Goal: Entertainment & Leisure: Consume media (video, audio)

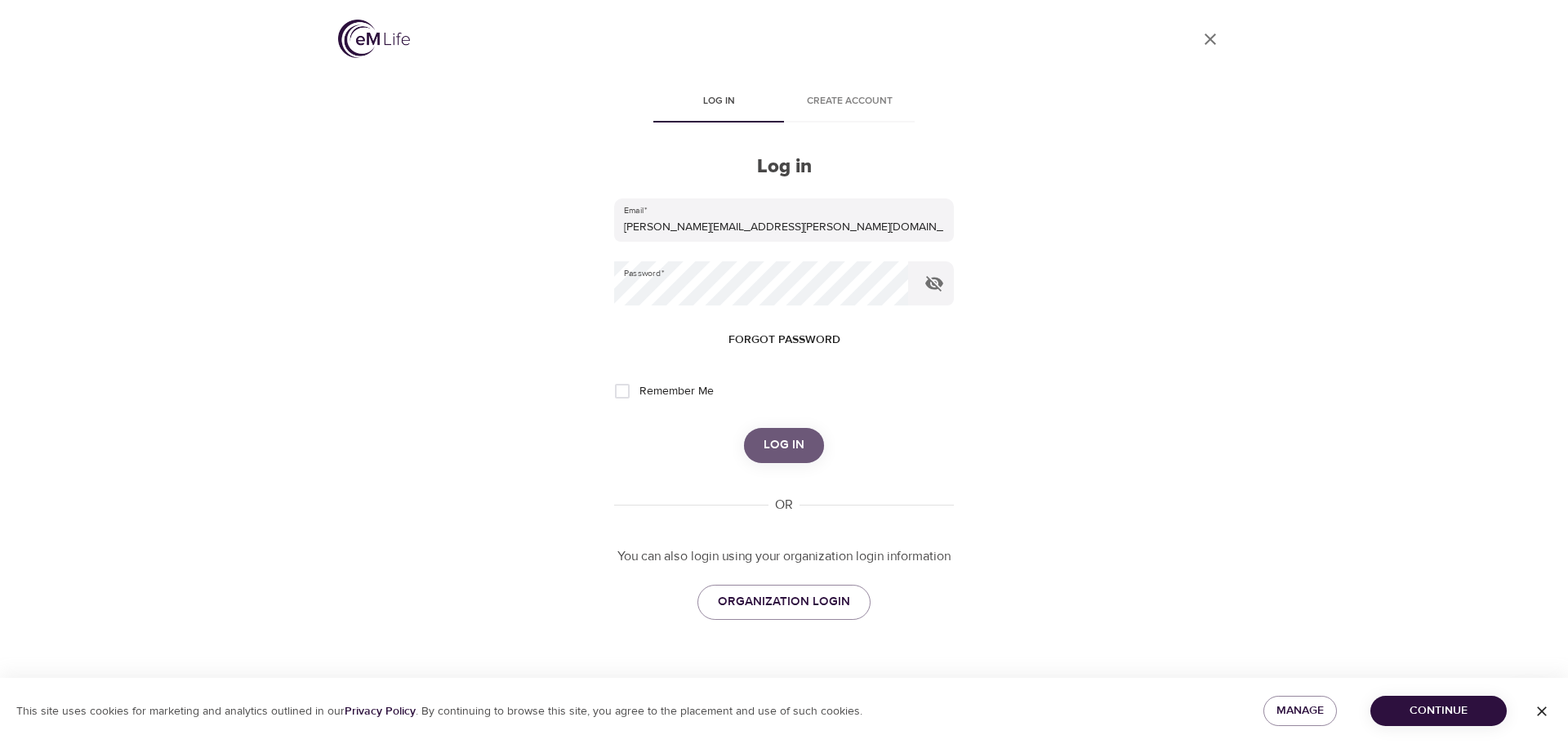
click at [790, 448] on span "Log in" at bounding box center [784, 444] width 41 height 21
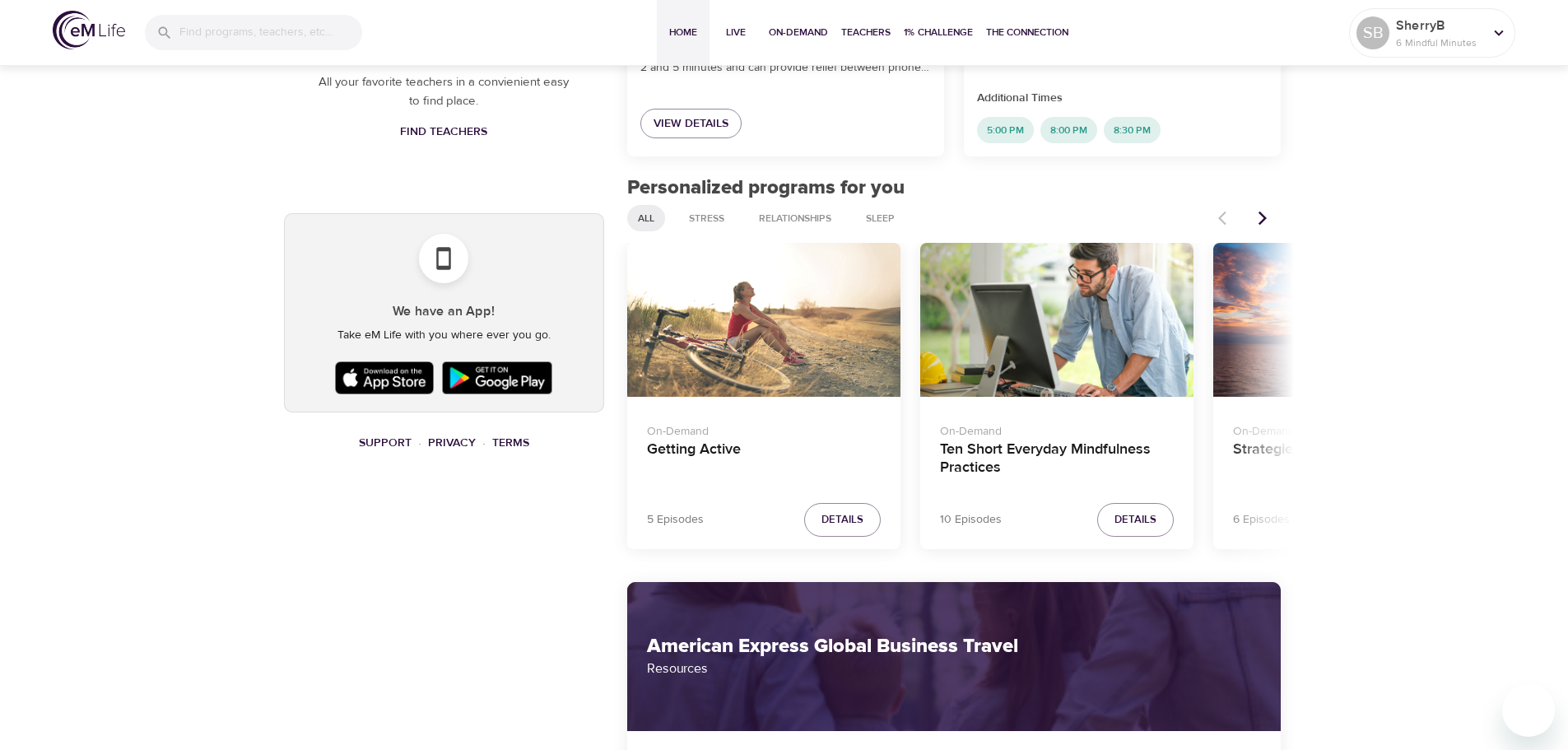
scroll to position [82, 0]
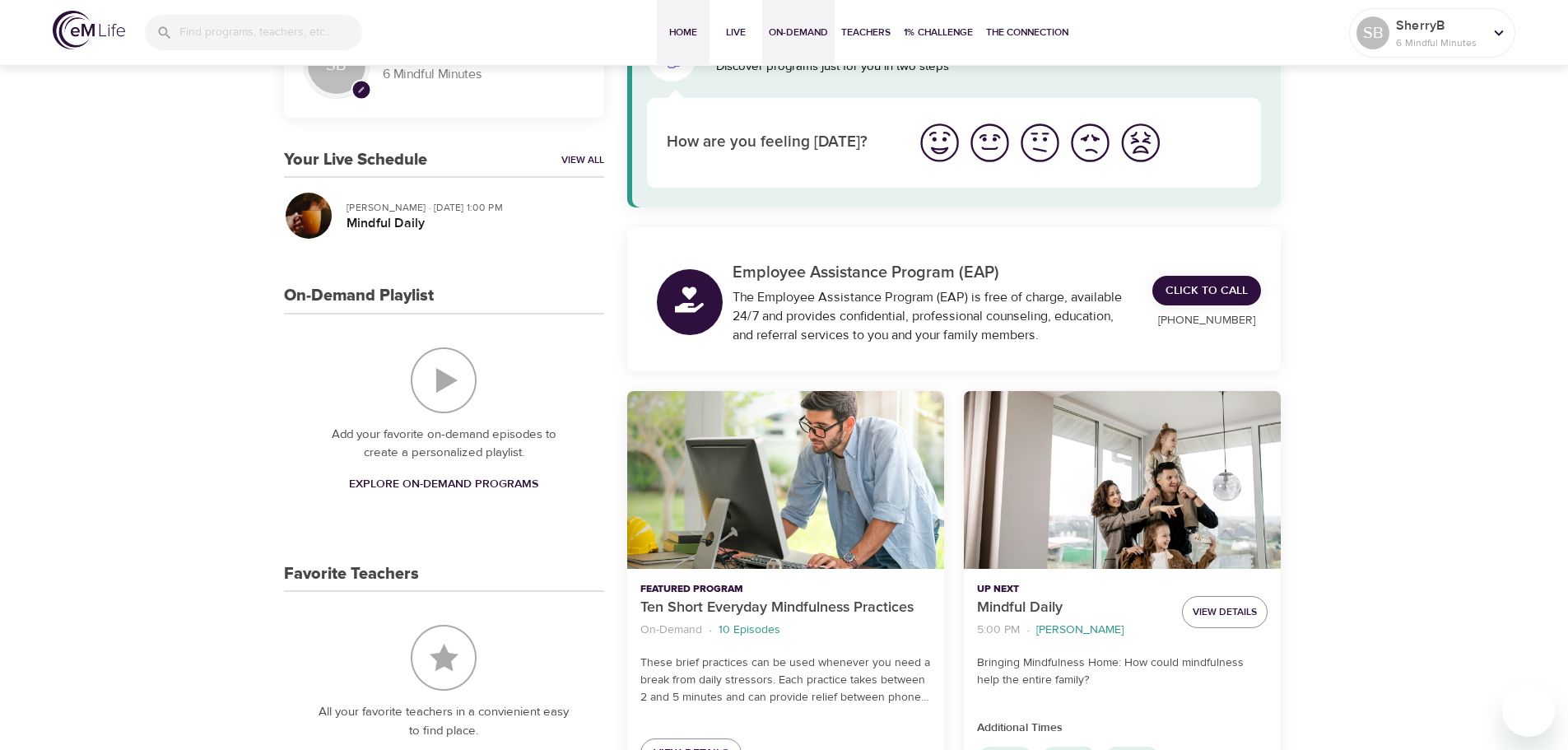
click at [797, 29] on span "On-Demand" at bounding box center [798, 32] width 59 height 17
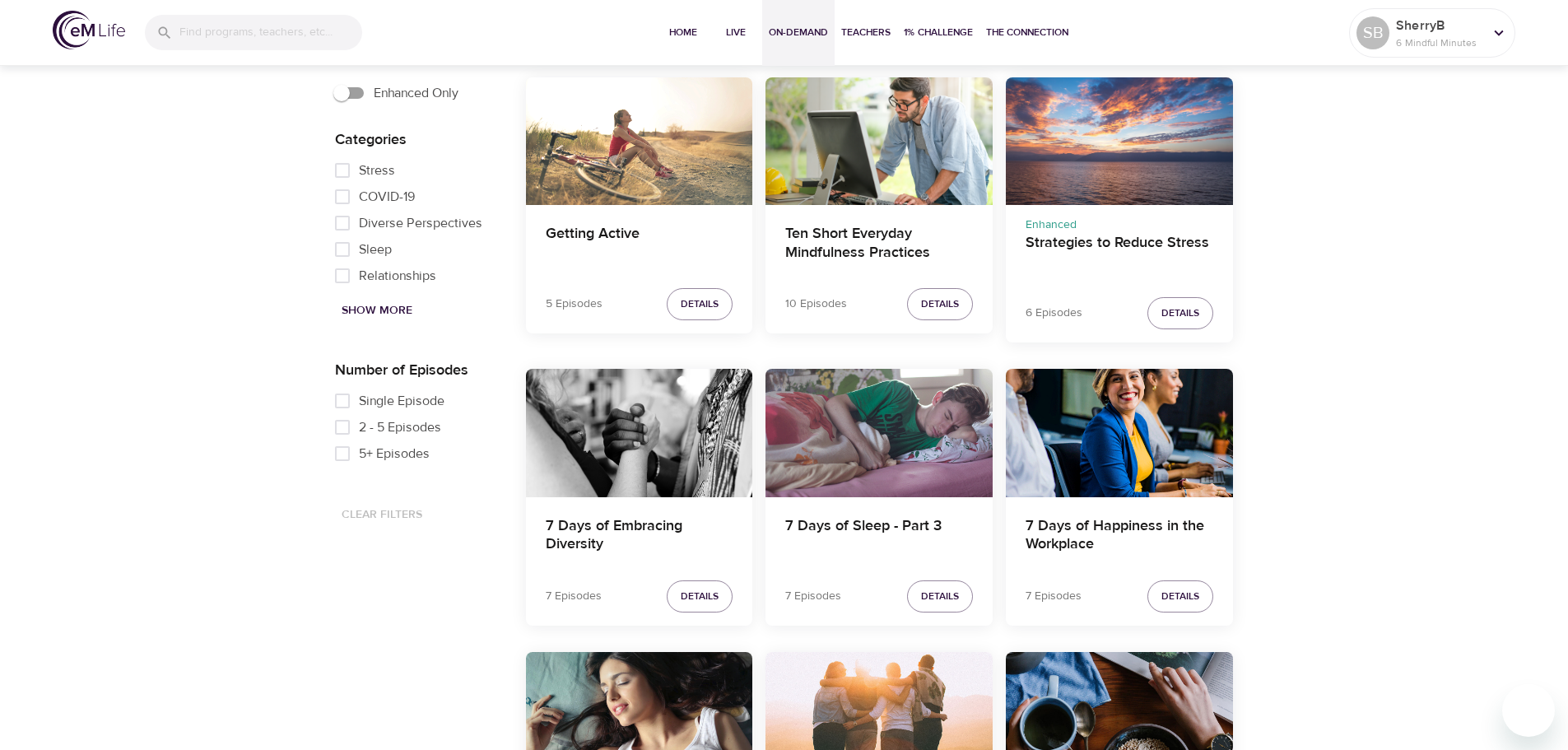
scroll to position [576, 0]
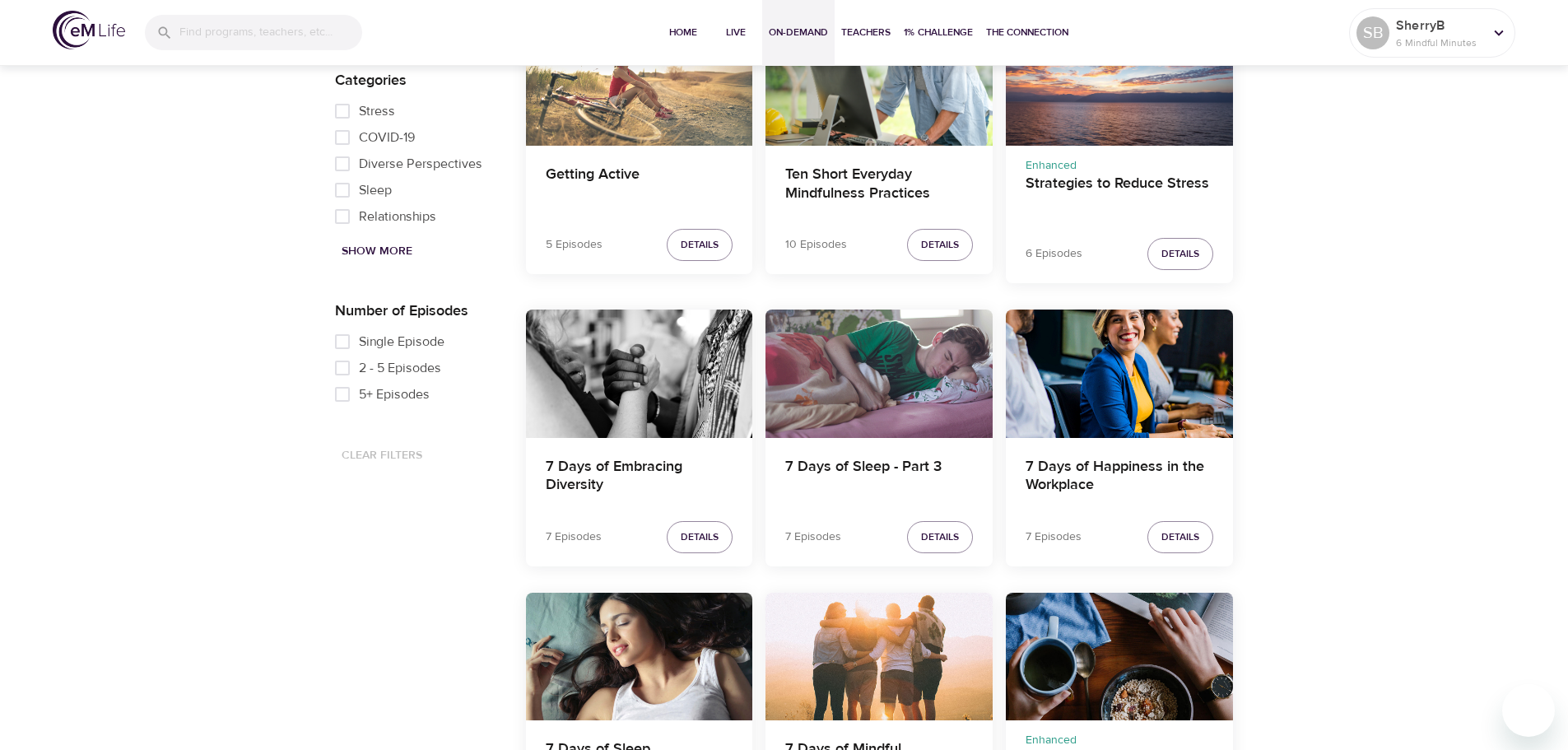
click at [342, 339] on input "Single Episode" at bounding box center [342, 342] width 33 height 26
checkbox input "true"
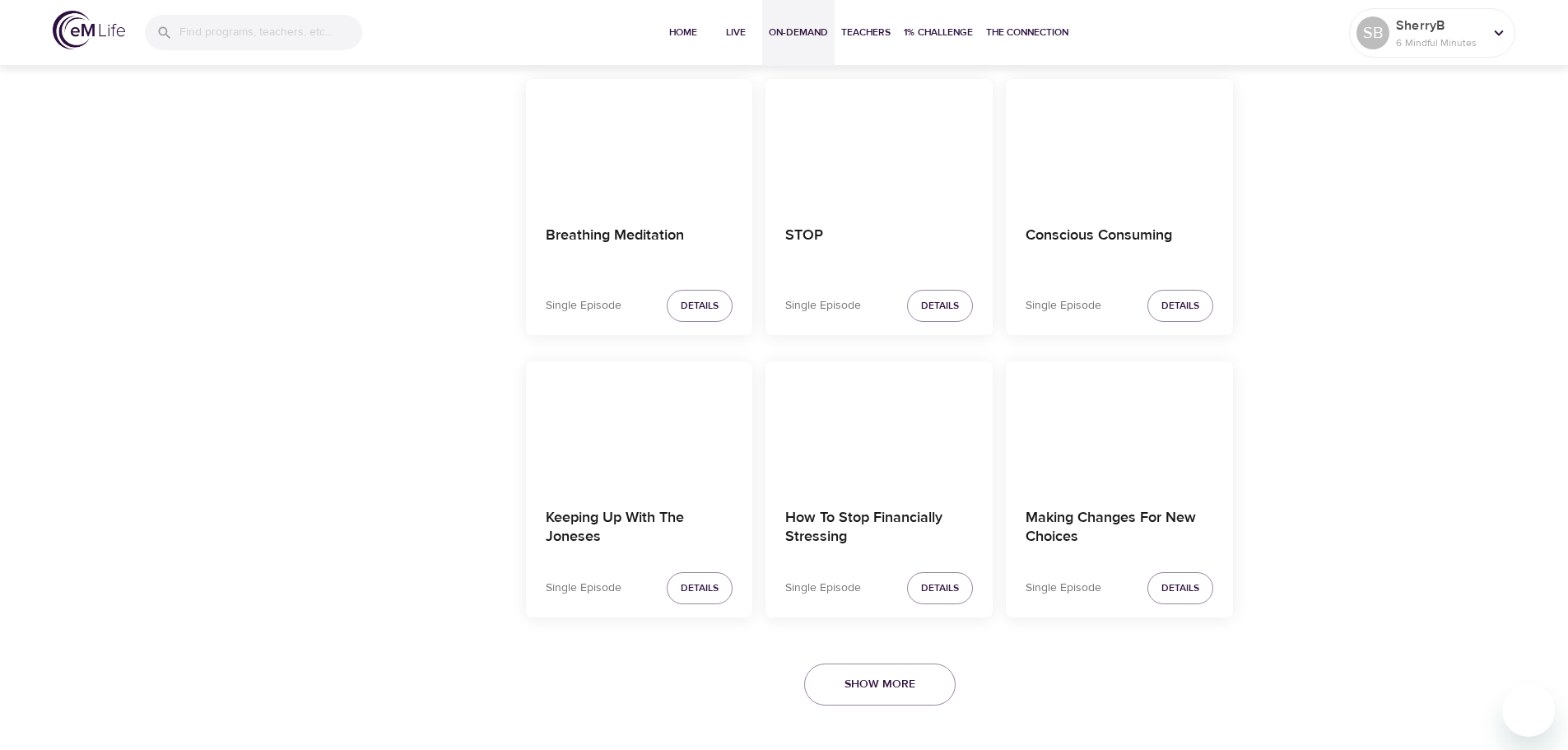
scroll to position [2777, 0]
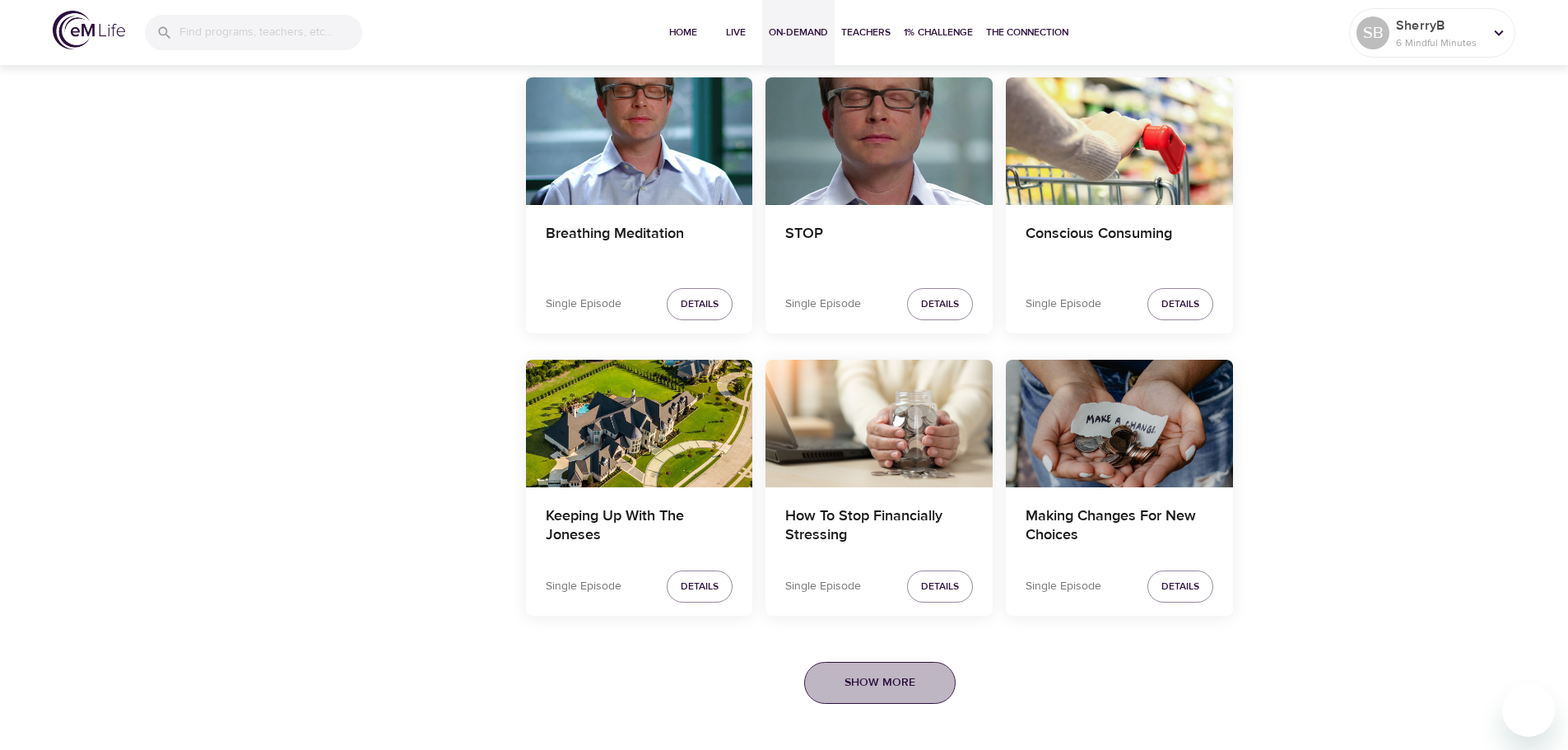
click at [847, 691] on span "Show More" at bounding box center [880, 683] width 71 height 21
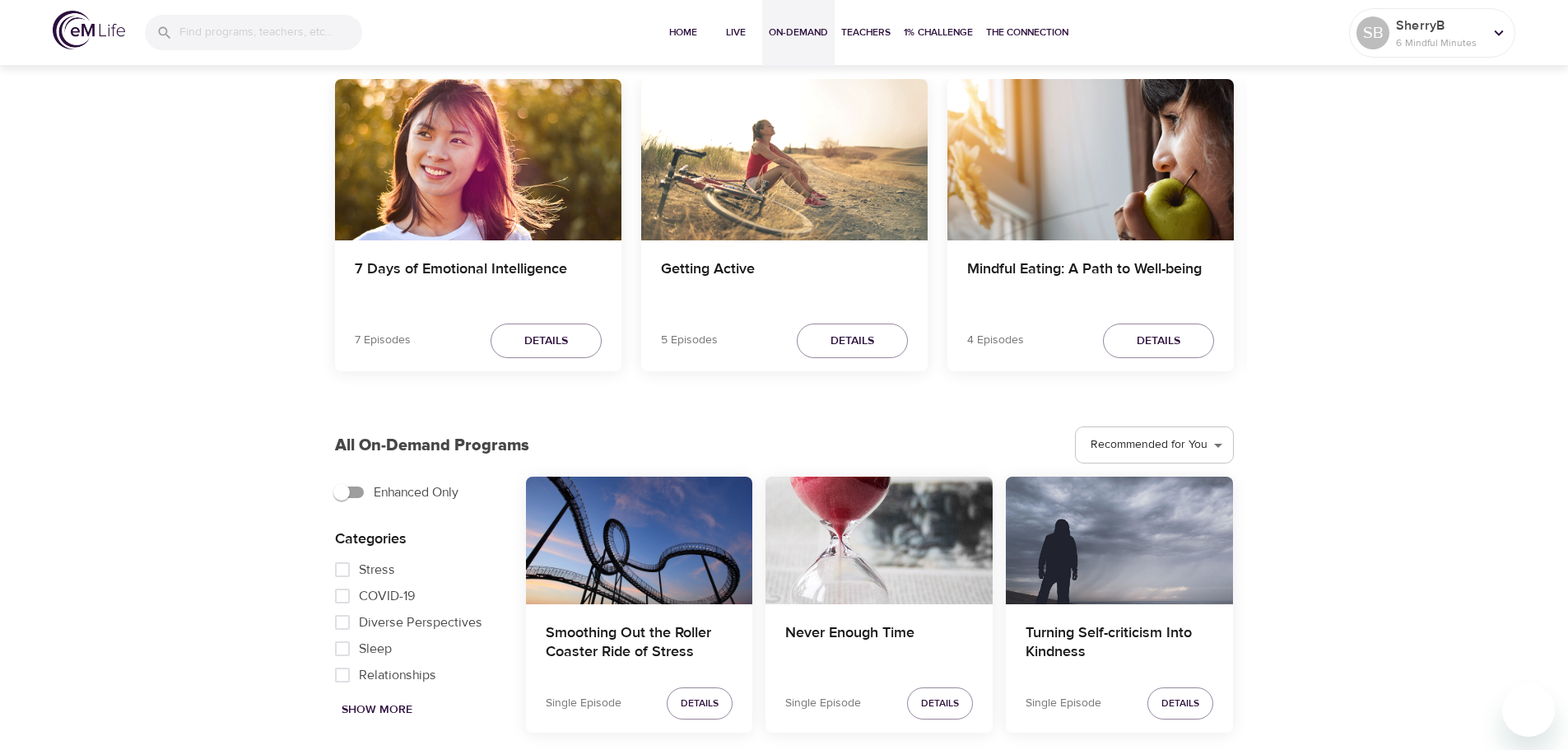
scroll to position [0, 0]
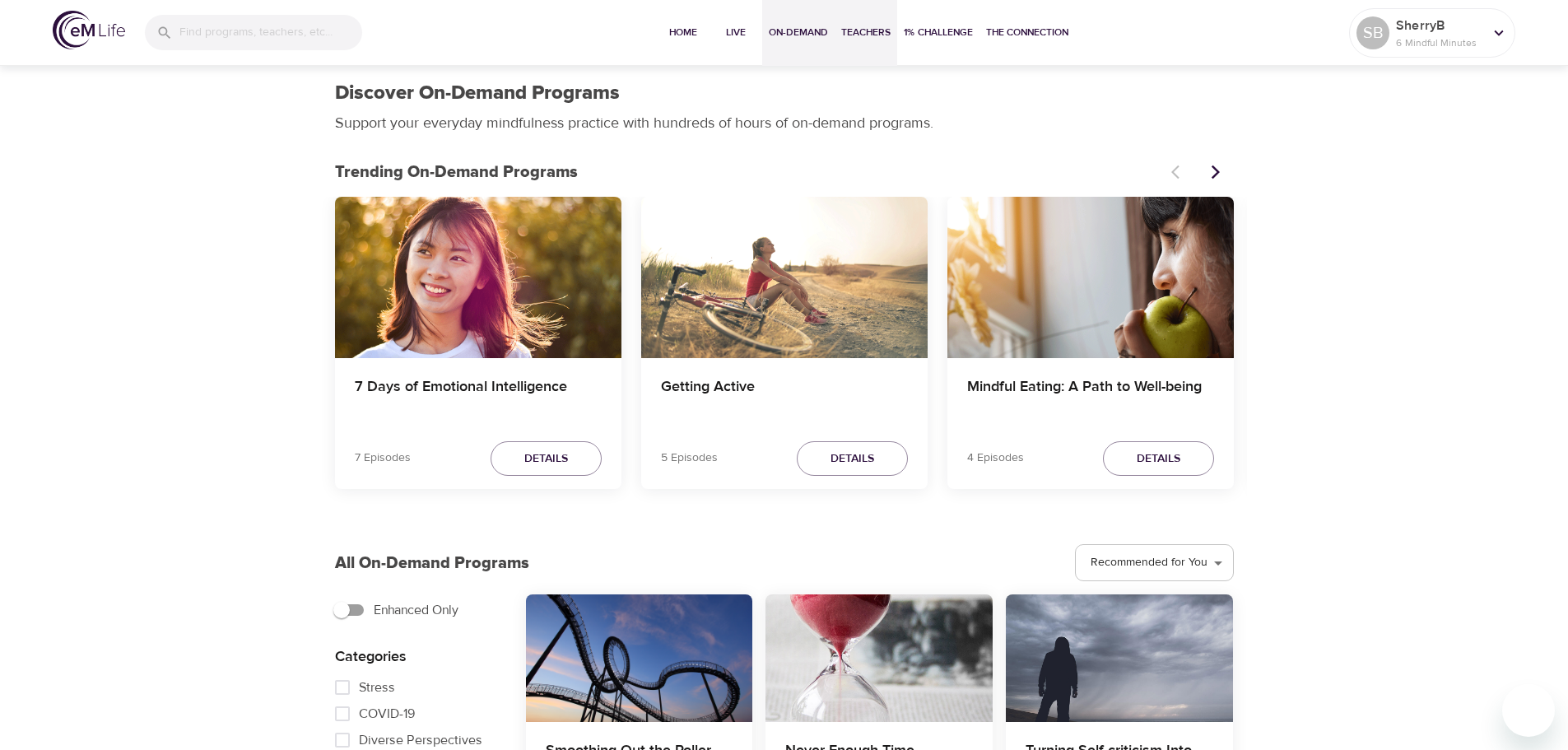
click at [870, 33] on span "Teachers" at bounding box center [866, 32] width 49 height 17
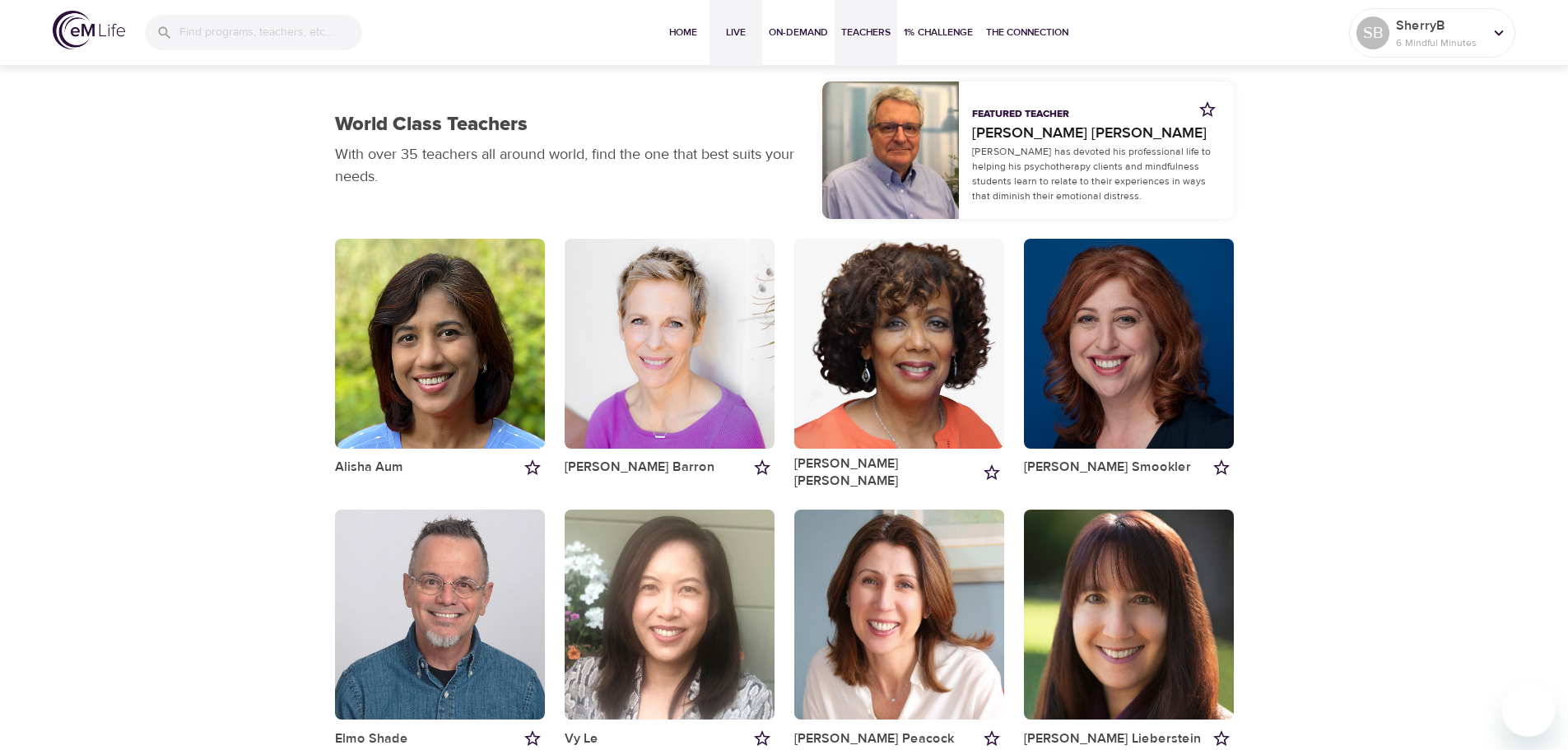
click at [732, 29] on span "Live" at bounding box center [736, 32] width 40 height 17
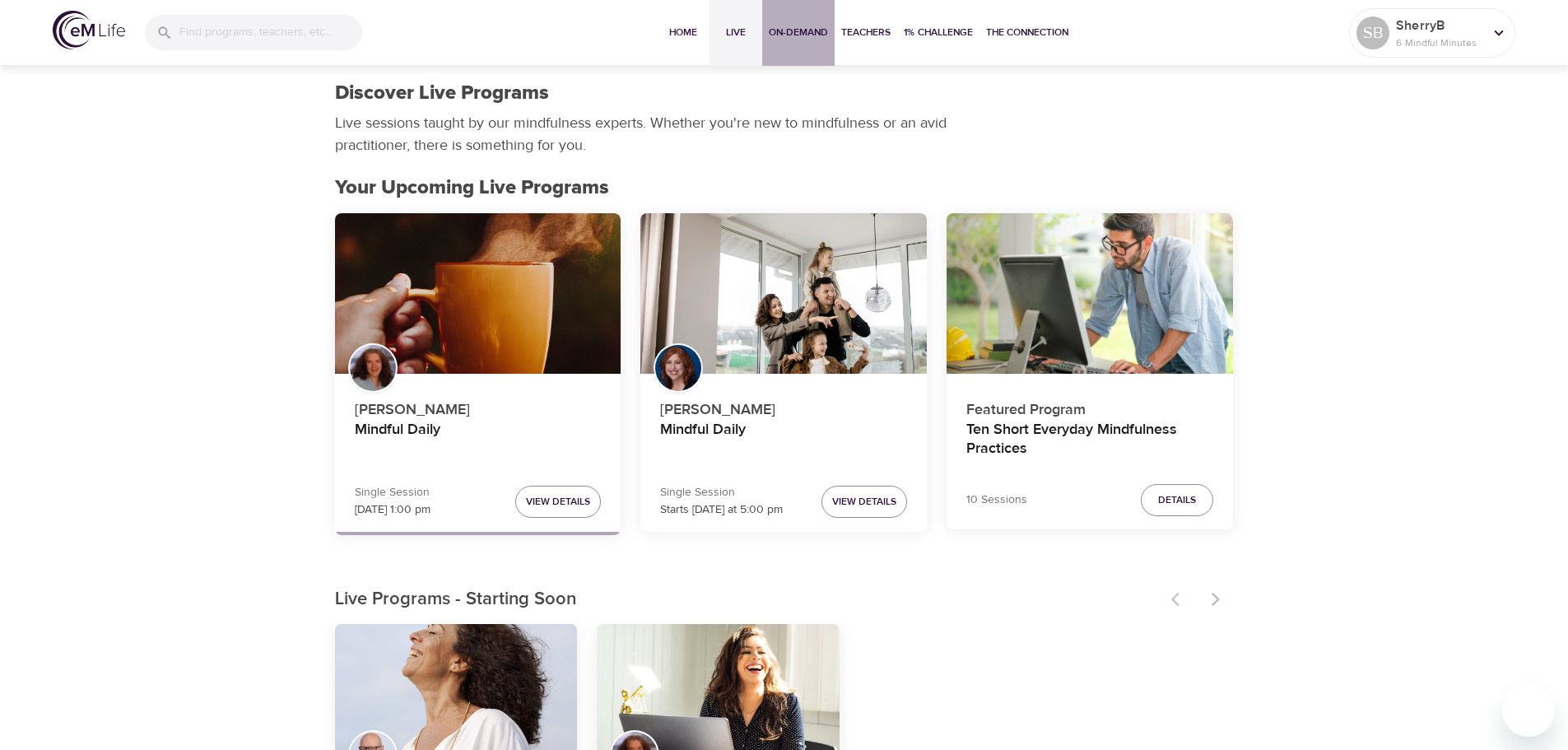
click at [784, 29] on span "On-Demand" at bounding box center [798, 32] width 59 height 17
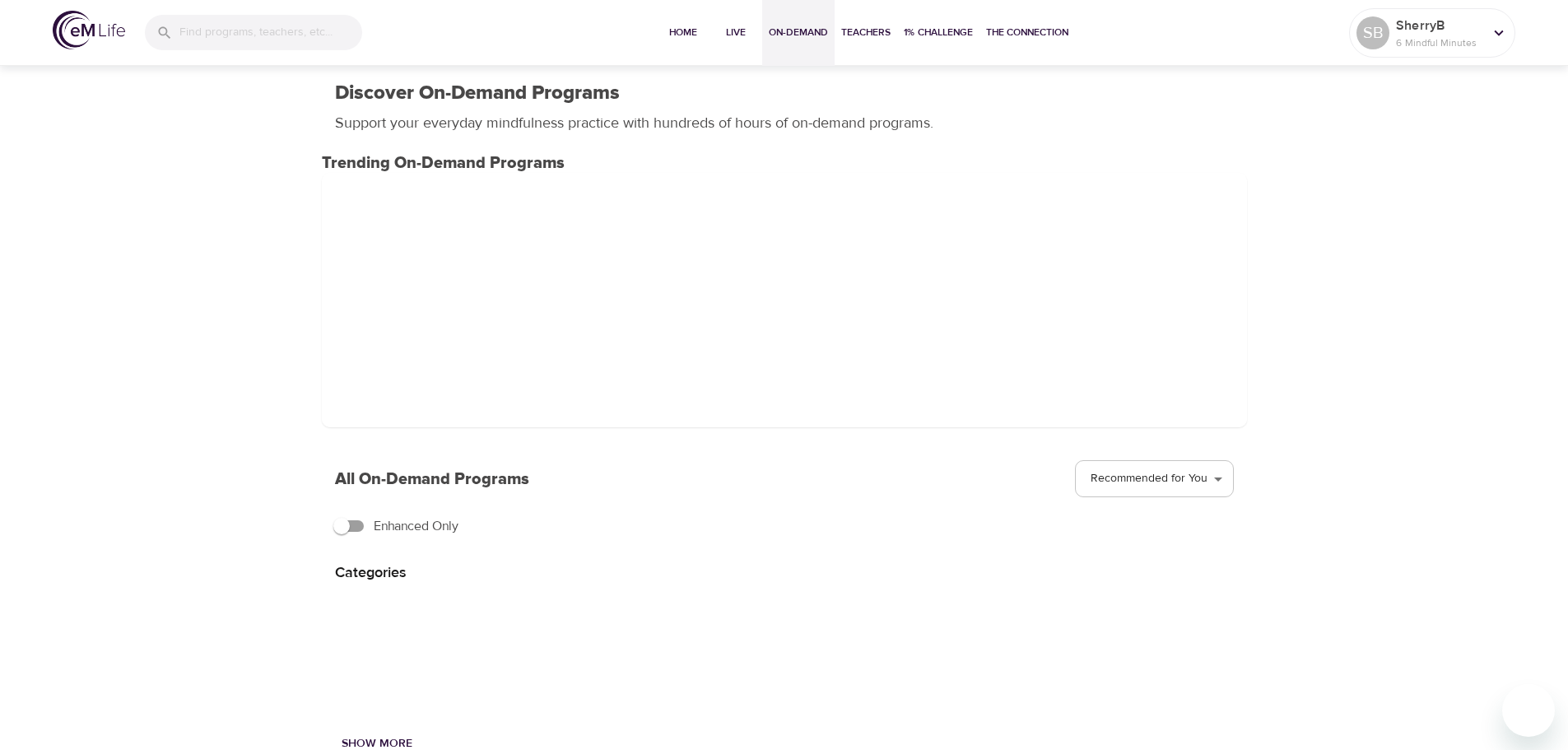
scroll to position [226, 0]
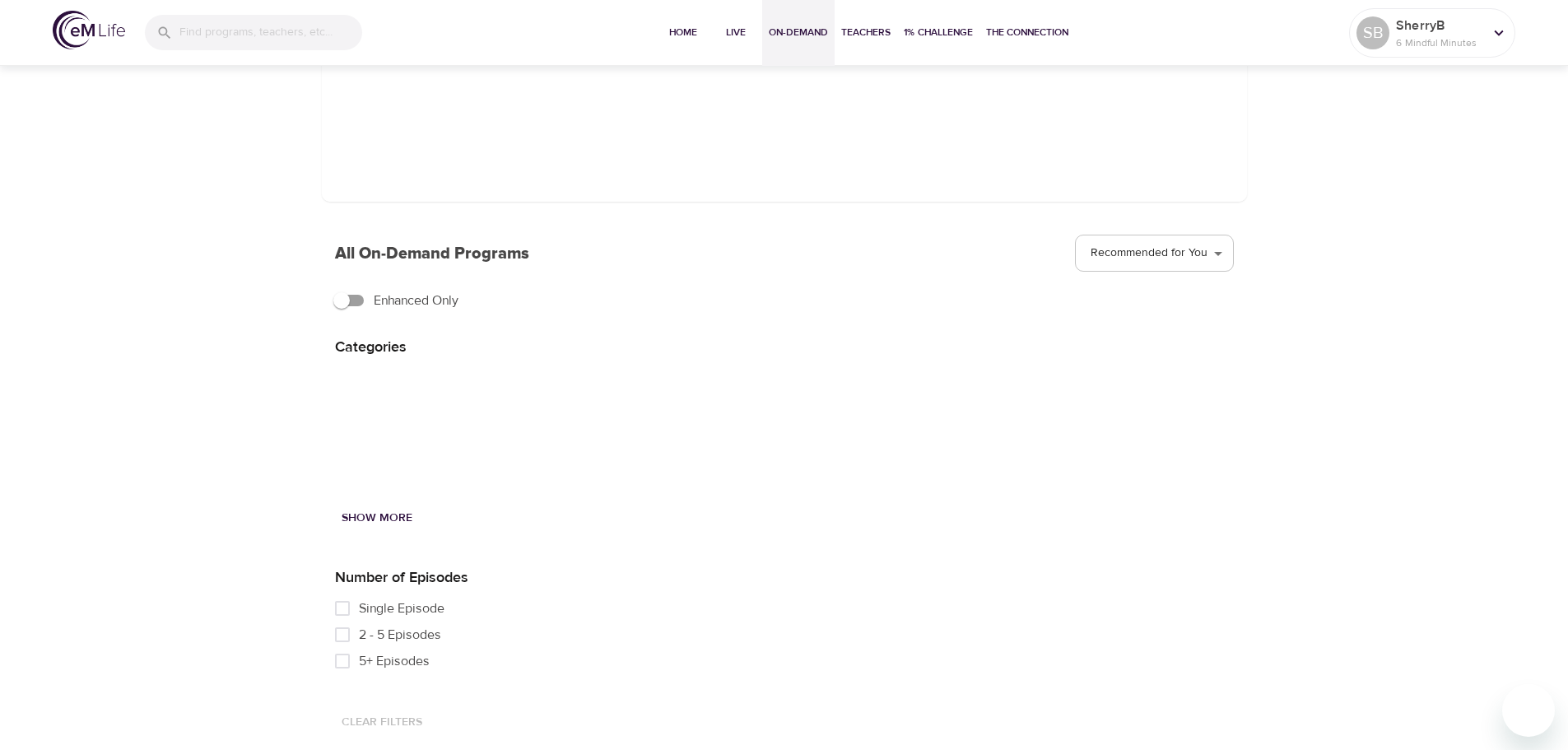
click at [342, 608] on input "Single Episode" at bounding box center [342, 608] width 33 height 26
checkbox input "true"
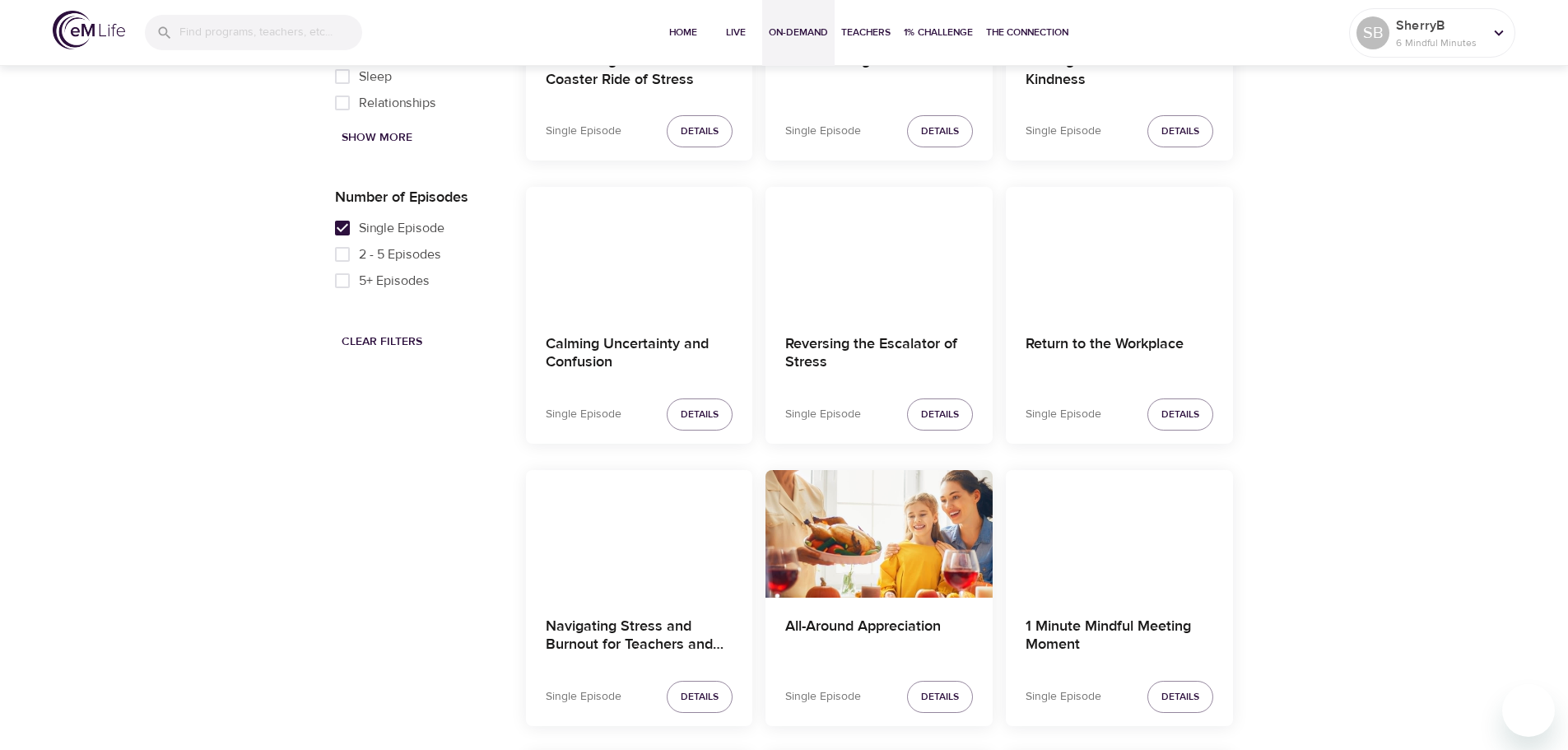
scroll to position [720, 0]
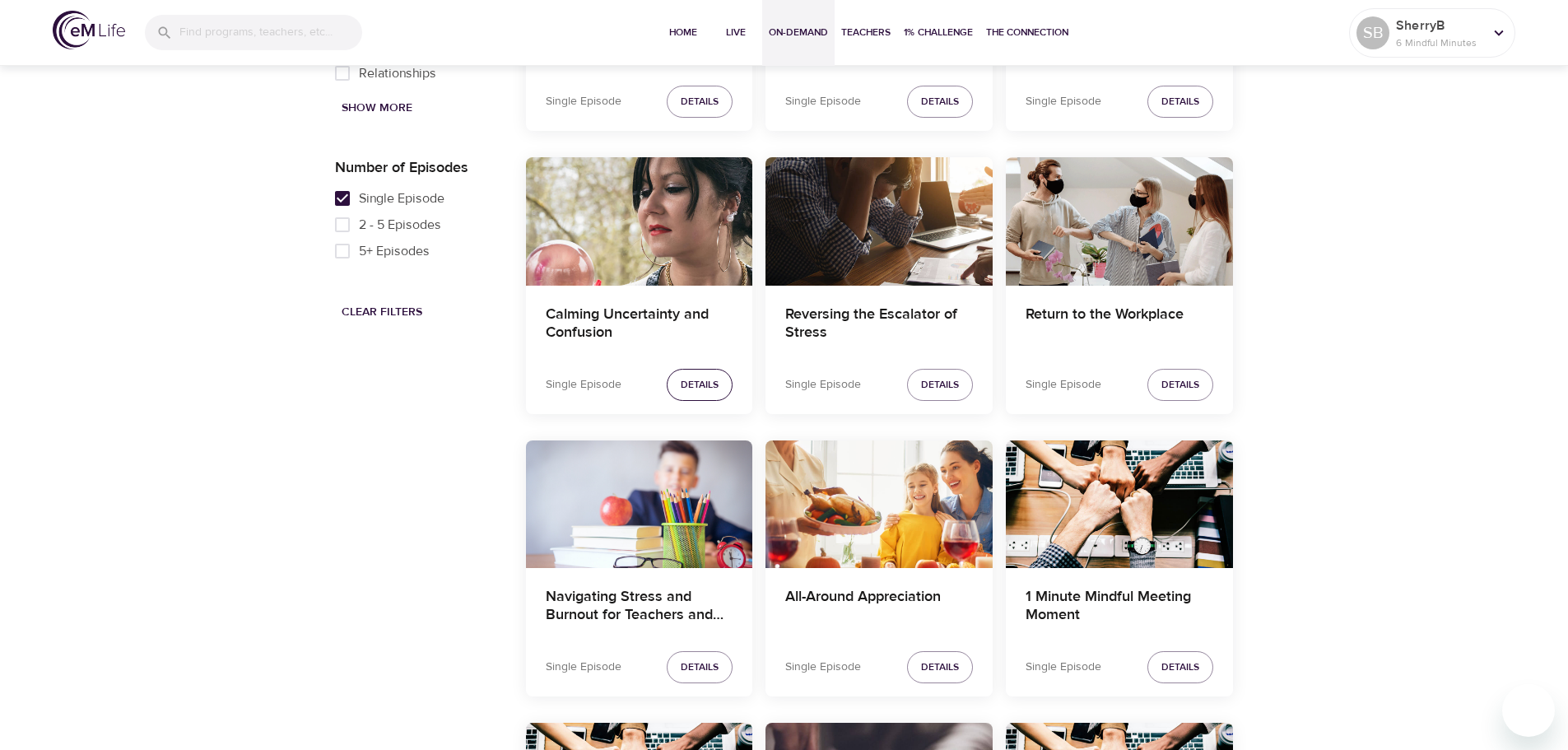
click at [693, 382] on span "Details" at bounding box center [699, 385] width 38 height 17
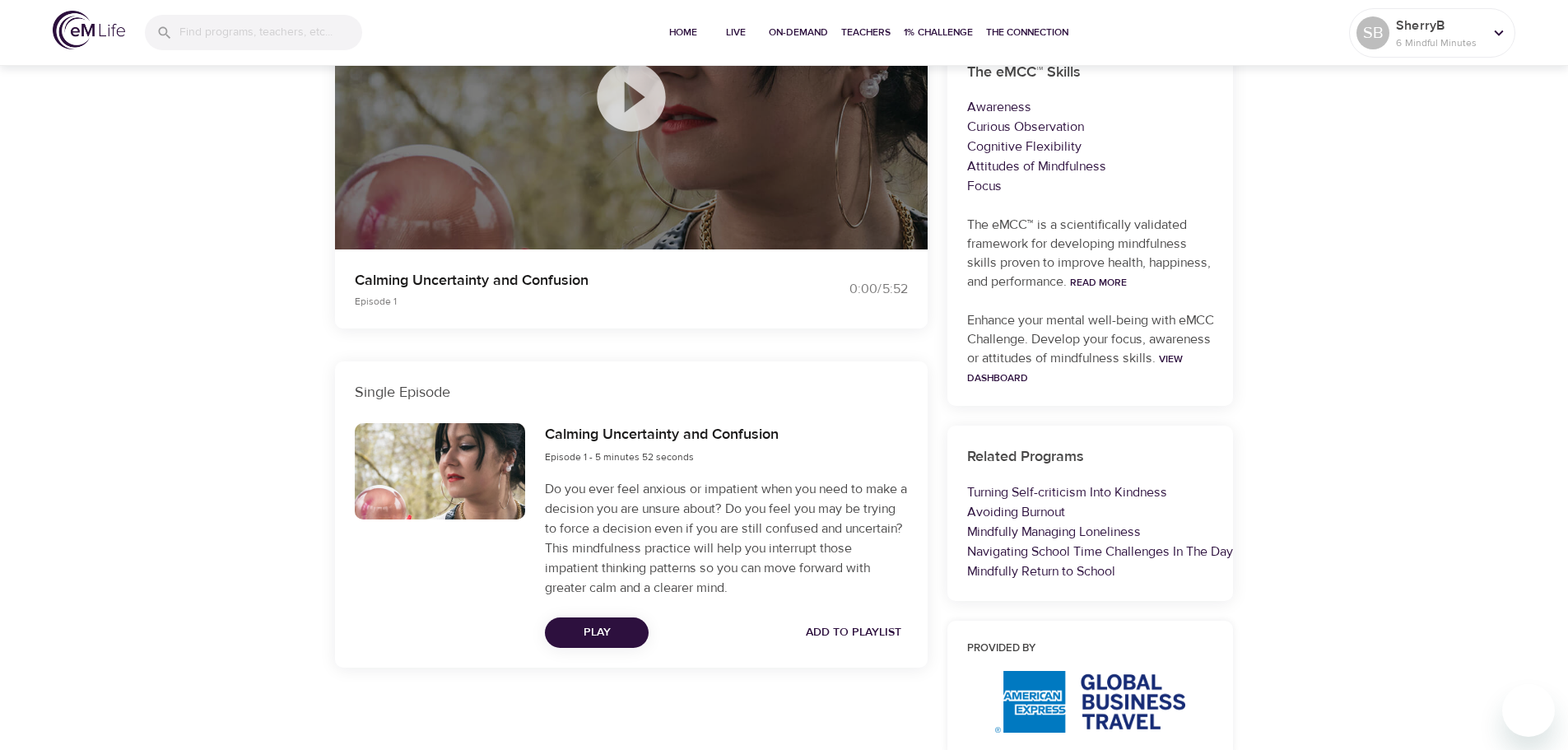
scroll to position [376, 0]
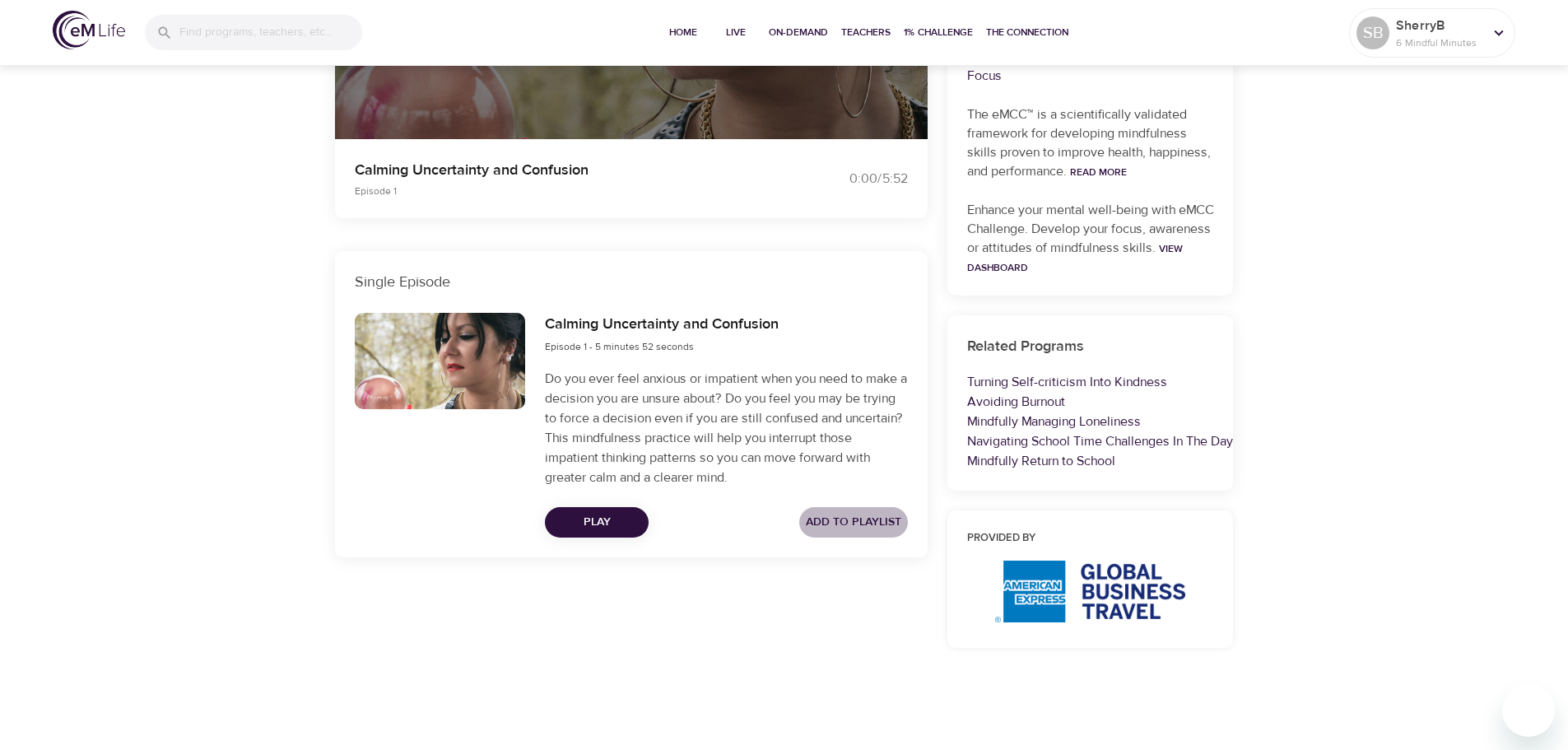
click at [868, 518] on span "Add to Playlist" at bounding box center [853, 522] width 95 height 21
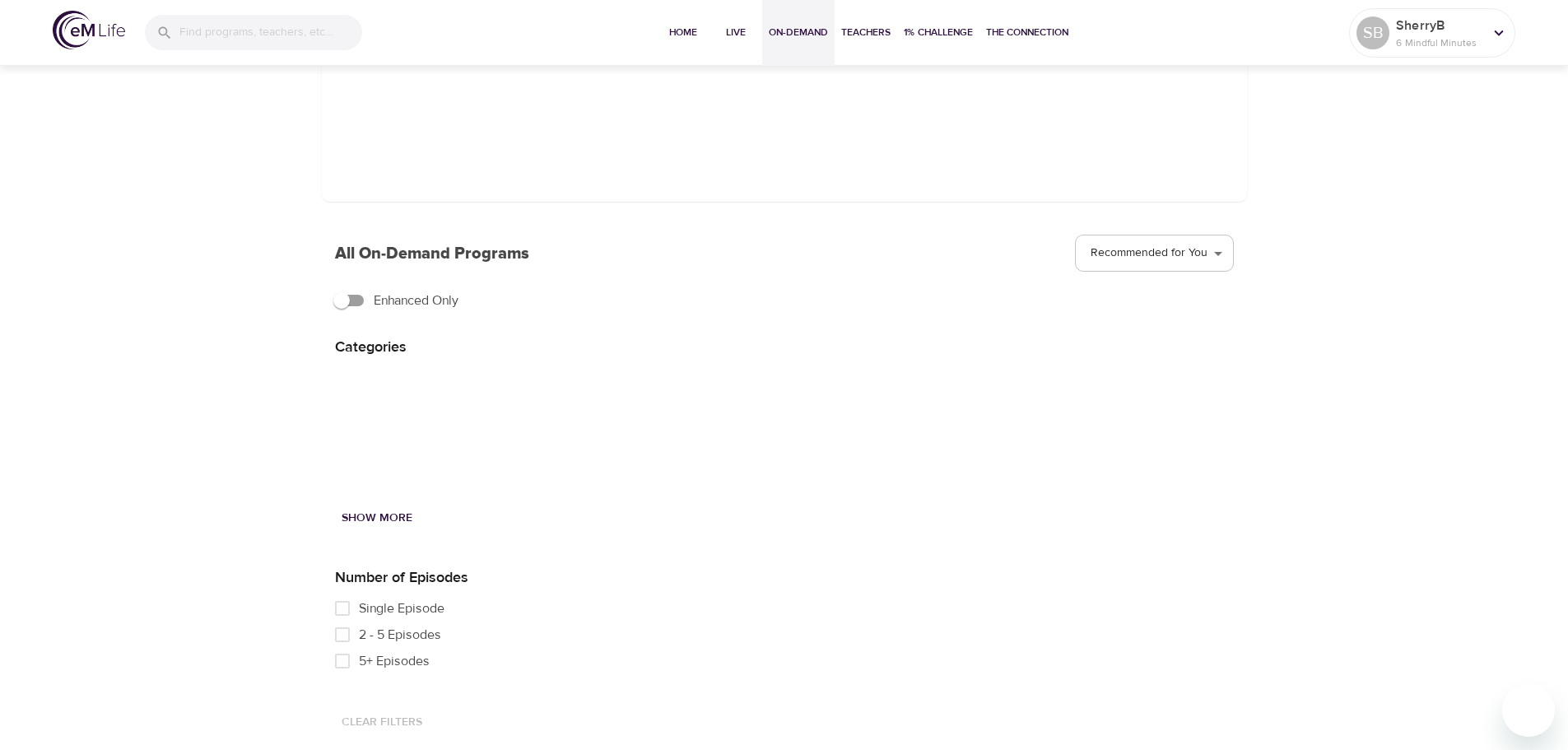
scroll to position [376, 0]
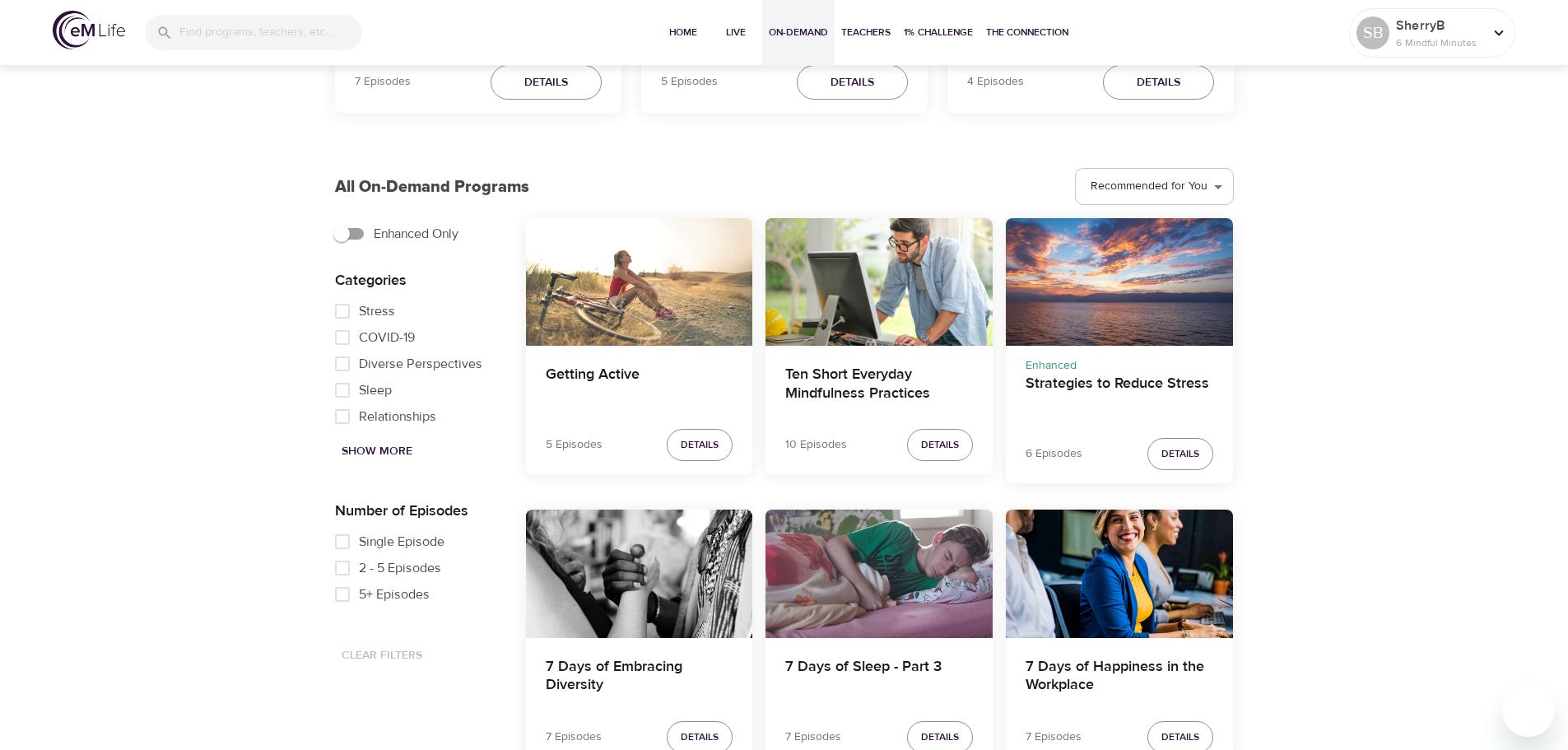
click at [342, 541] on input "Single Episode" at bounding box center [342, 542] width 33 height 26
checkbox input "true"
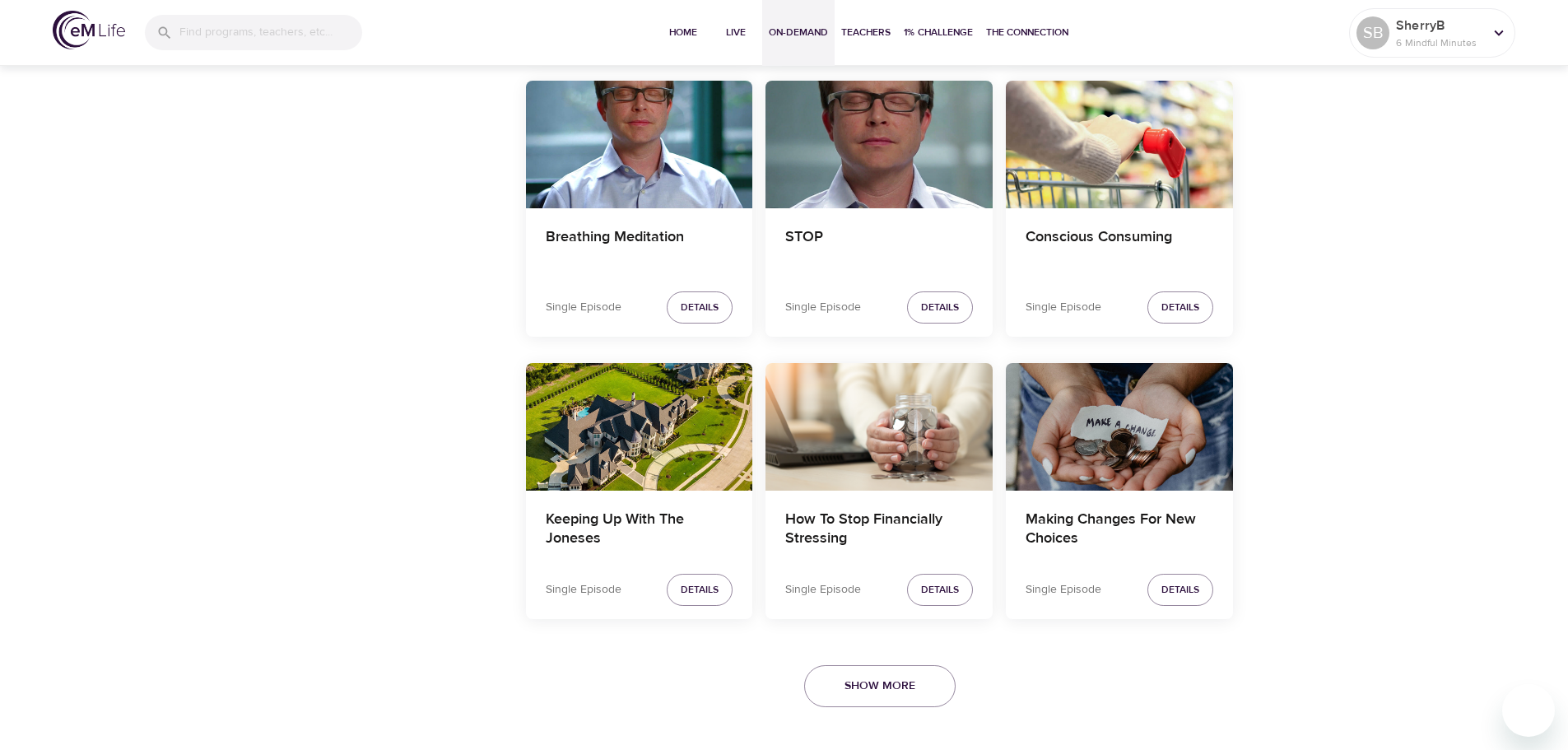
scroll to position [2777, 0]
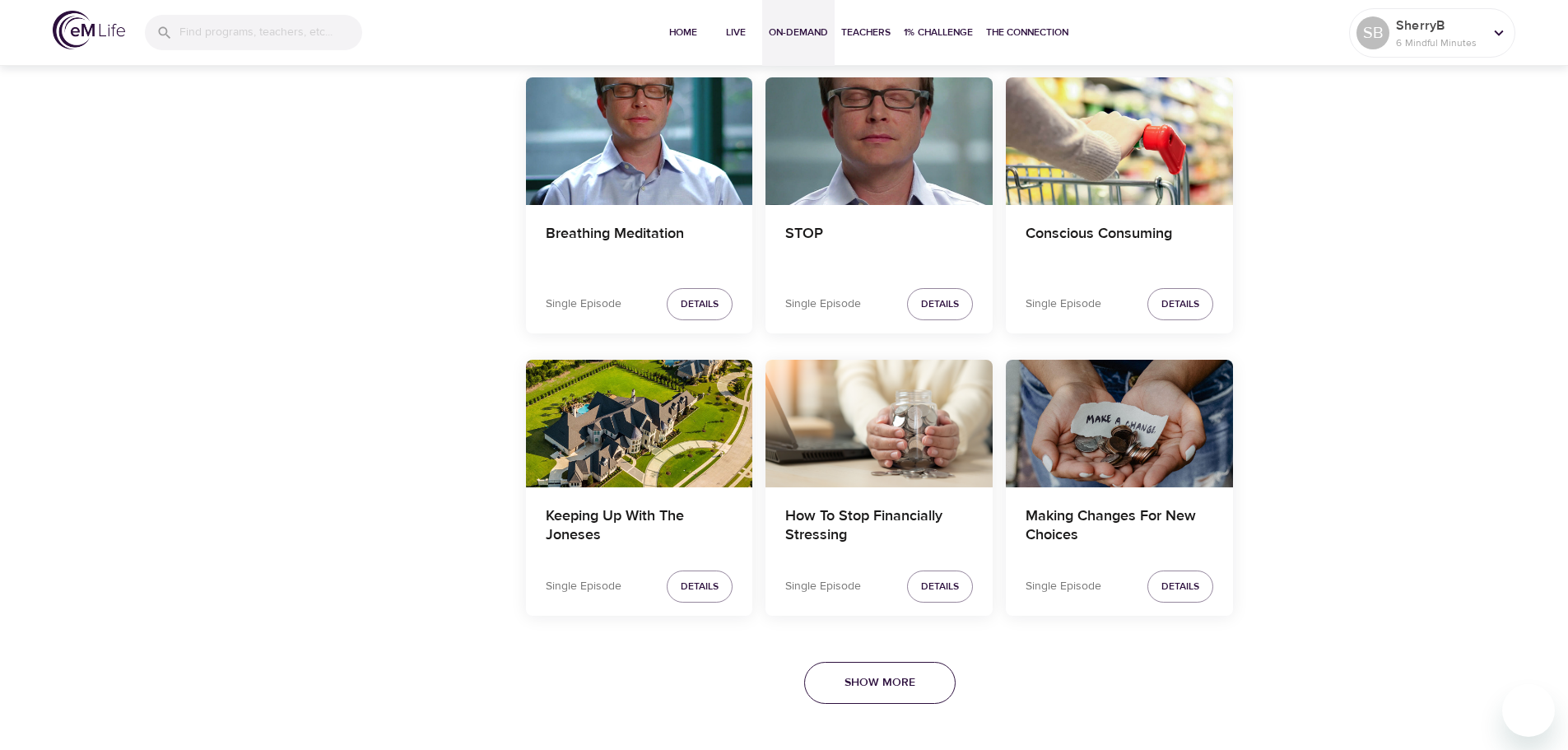
click at [894, 680] on span "Show More" at bounding box center [880, 683] width 71 height 21
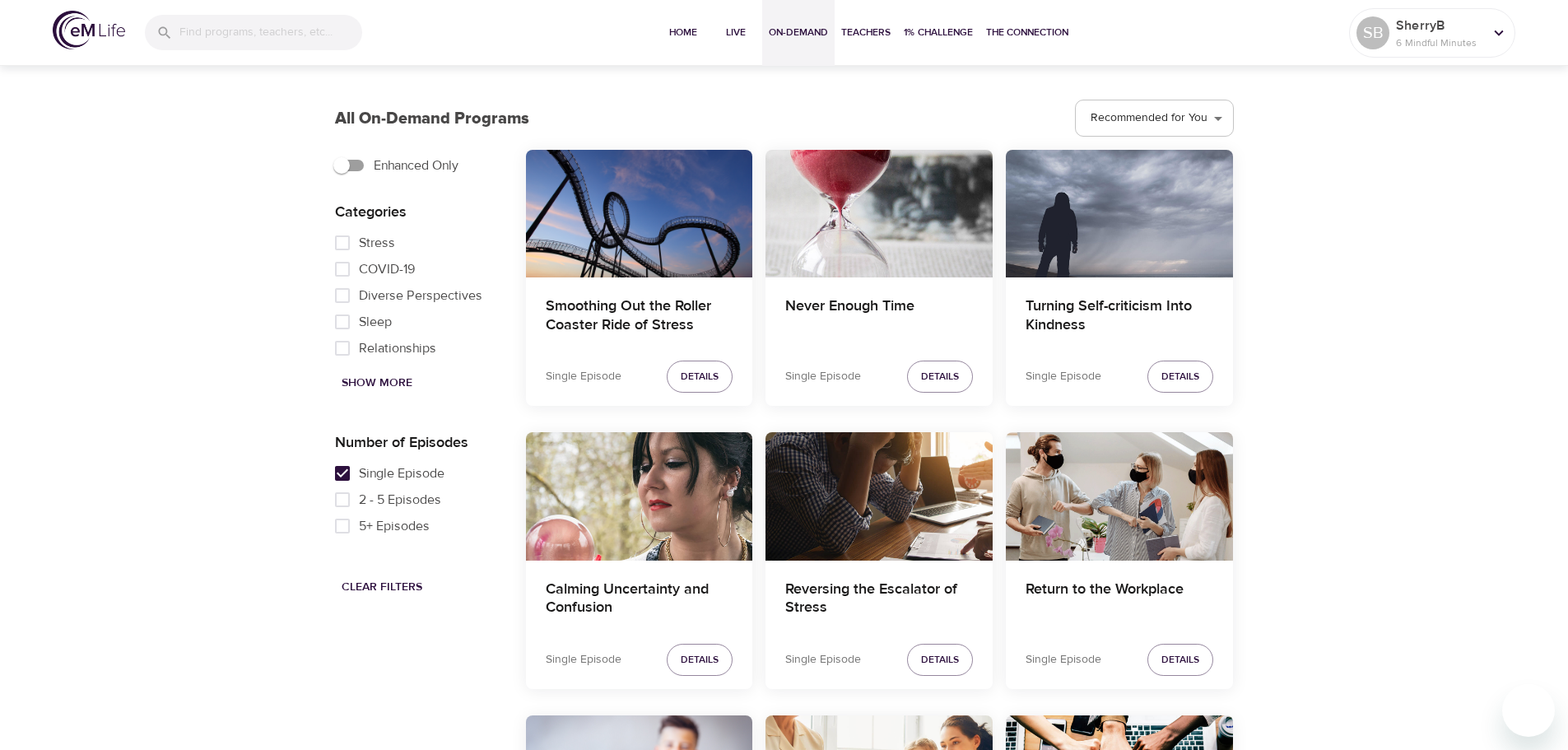
scroll to position [452, 0]
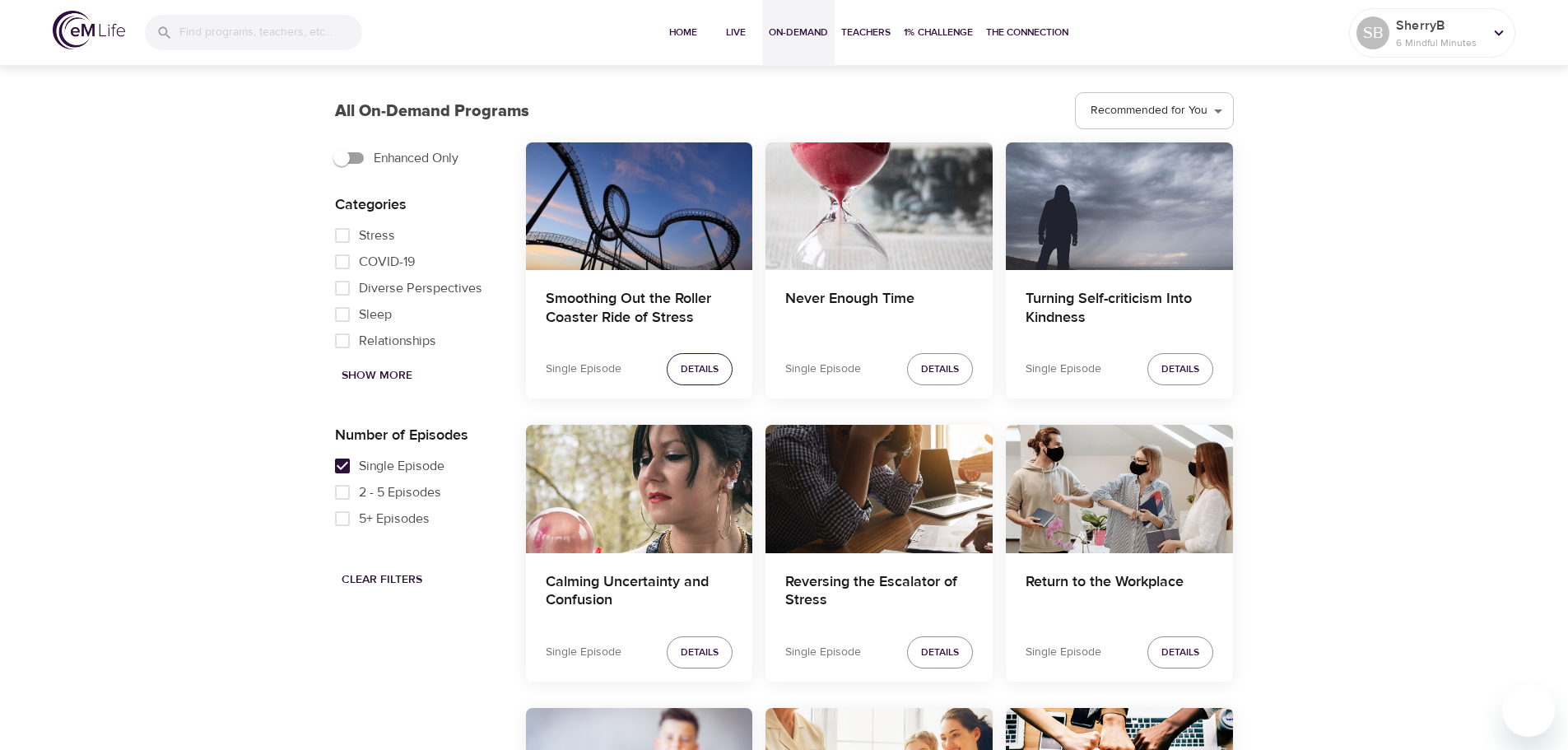
click at [686, 377] on span "Details" at bounding box center [699, 369] width 38 height 17
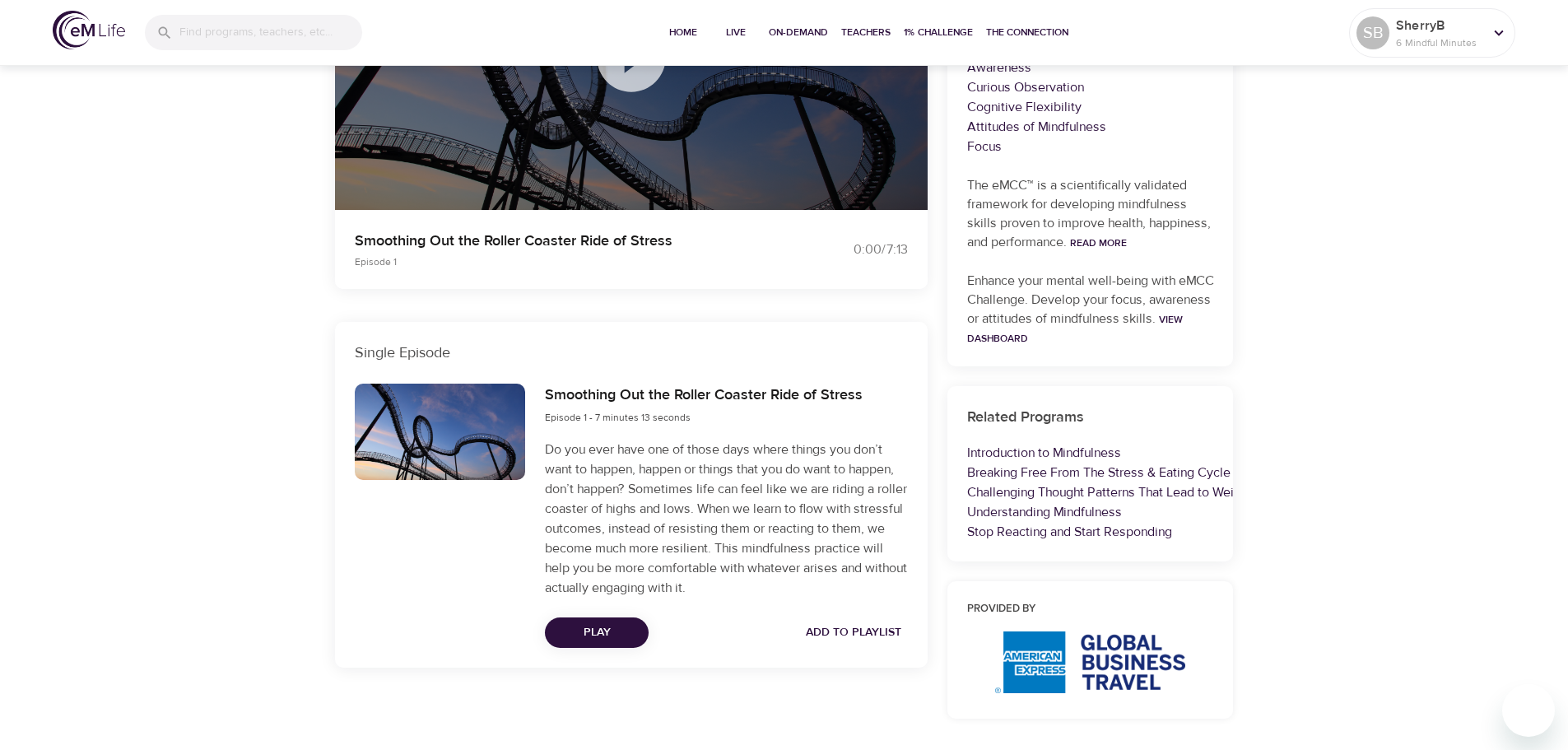
scroll to position [376, 0]
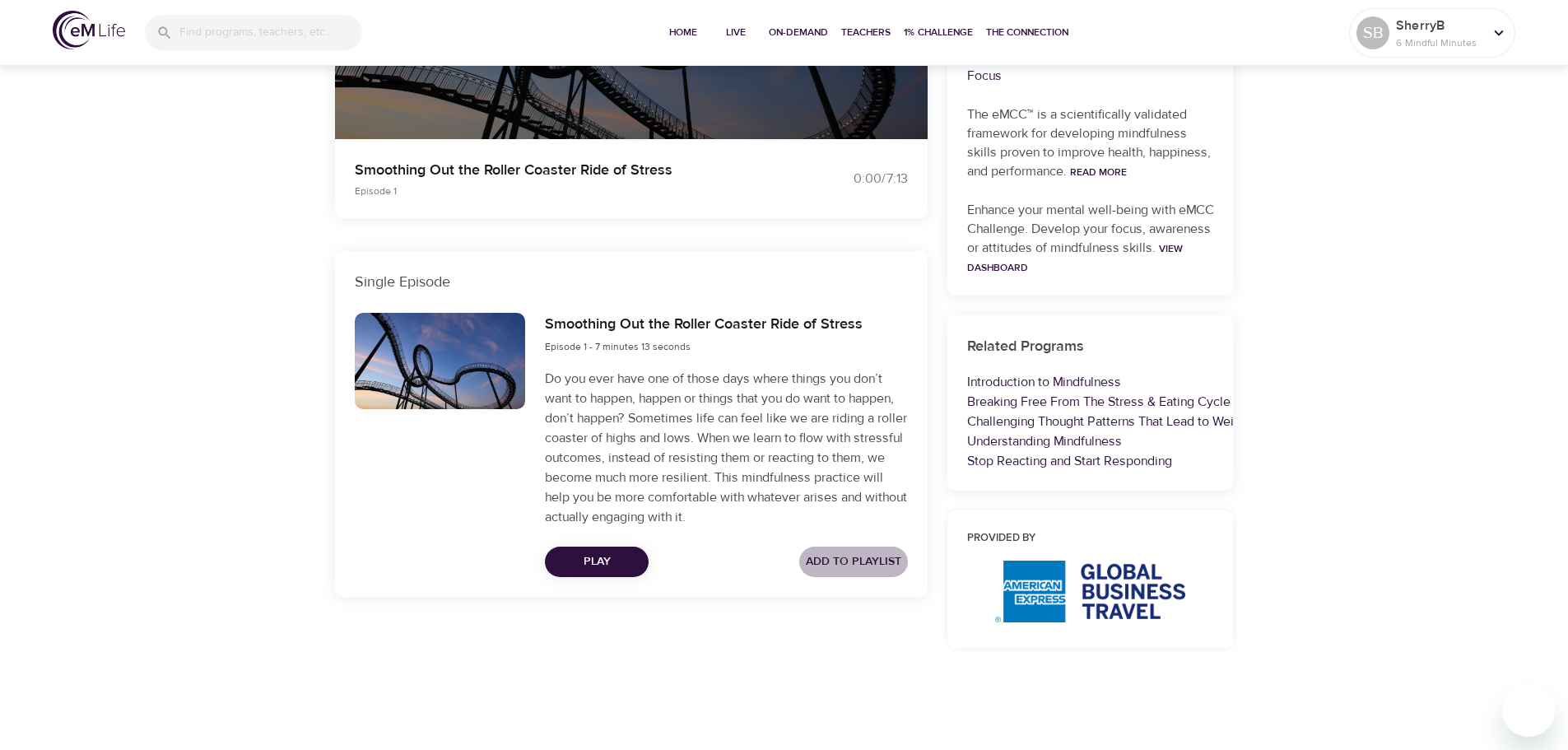
click at [858, 553] on span "Add to Playlist" at bounding box center [853, 562] width 95 height 21
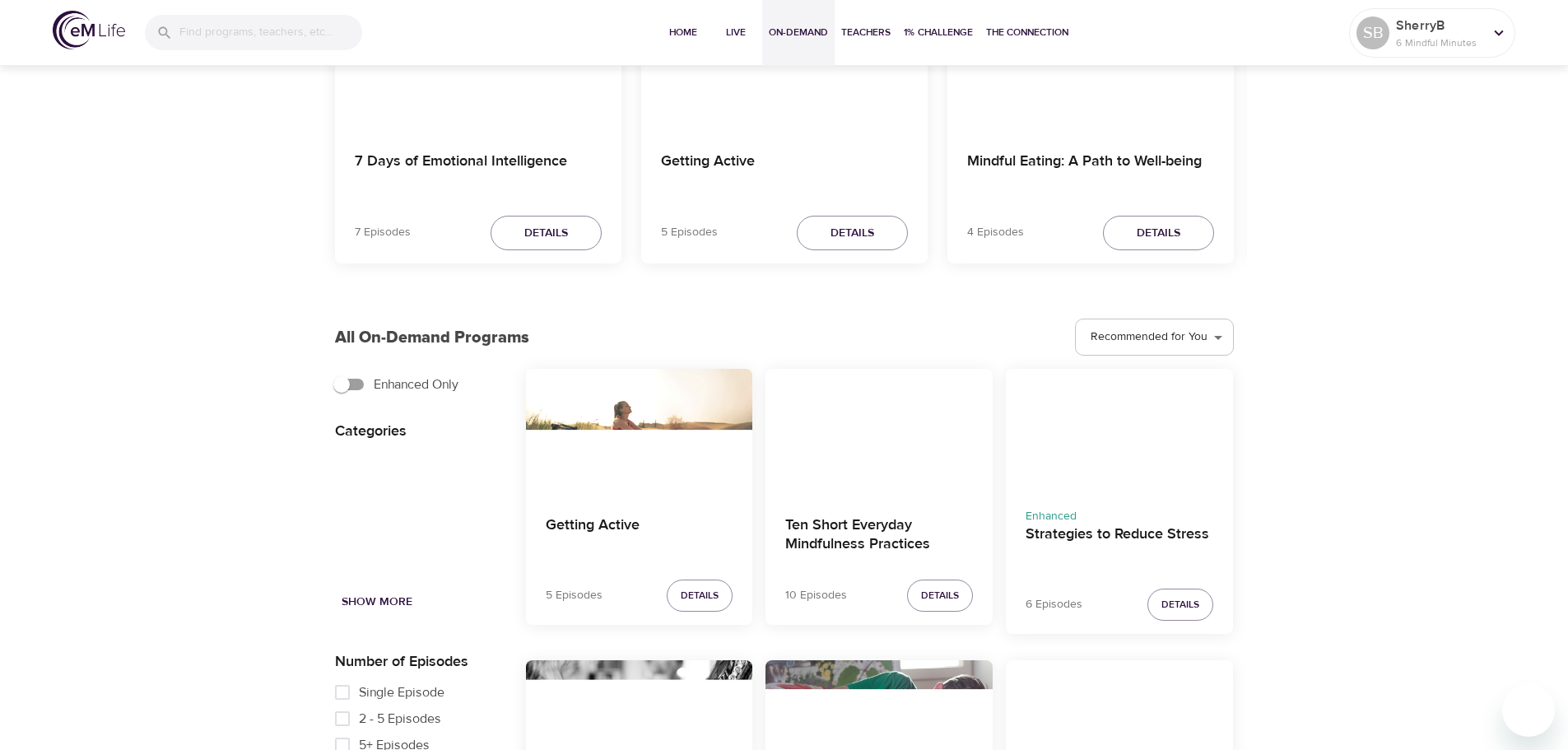
scroll to position [376, 0]
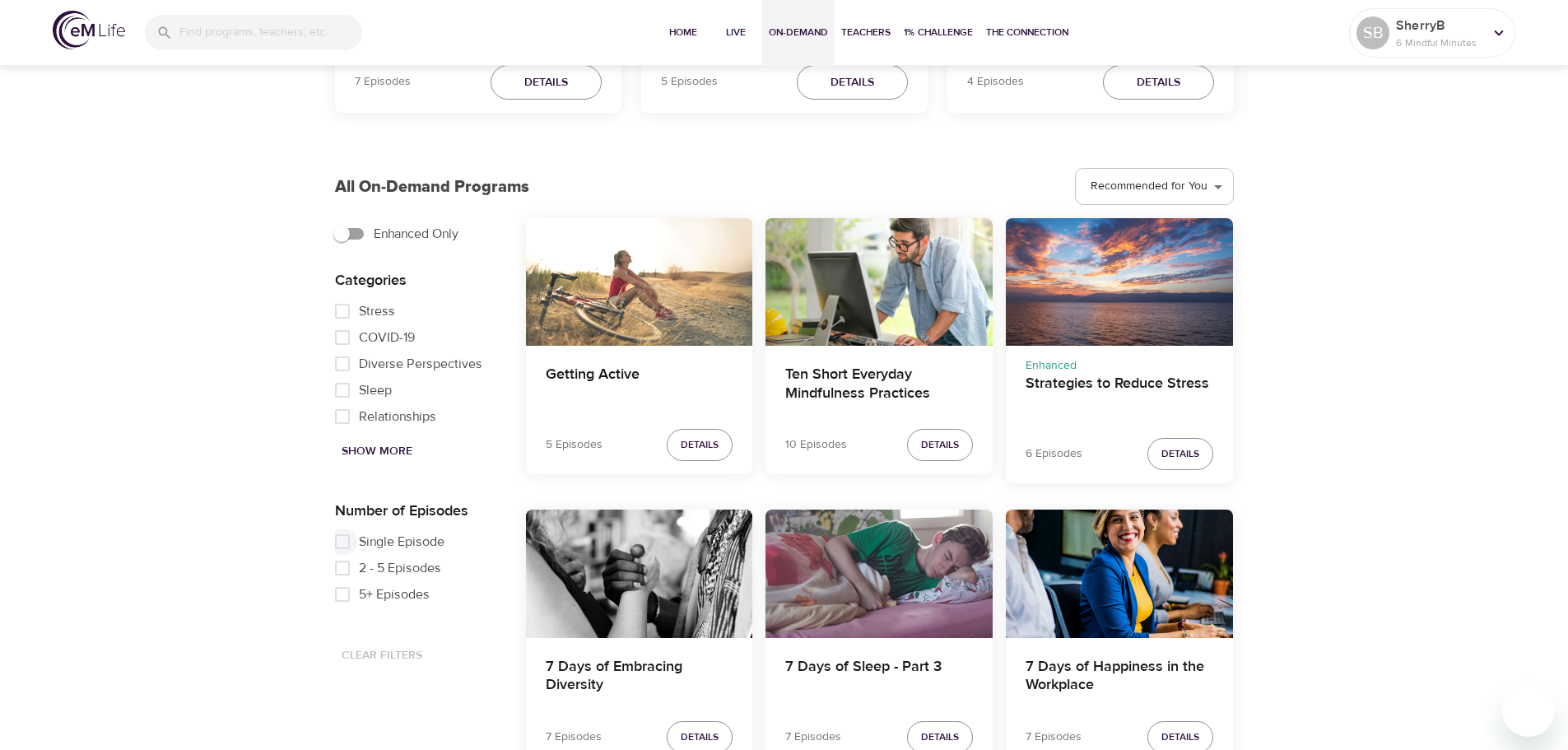
click at [341, 539] on input "Single Episode" at bounding box center [342, 542] width 33 height 26
checkbox input "true"
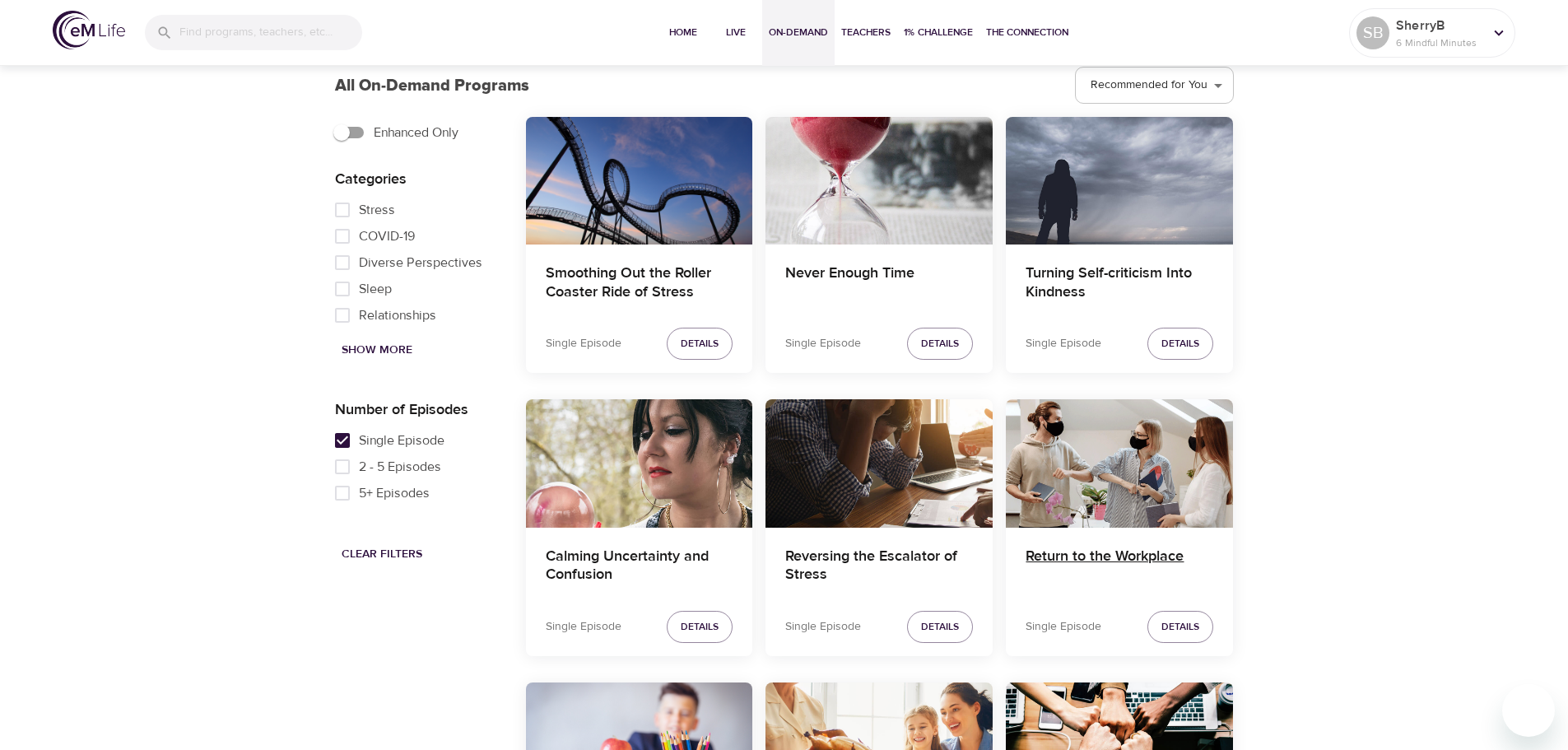
scroll to position [623, 0]
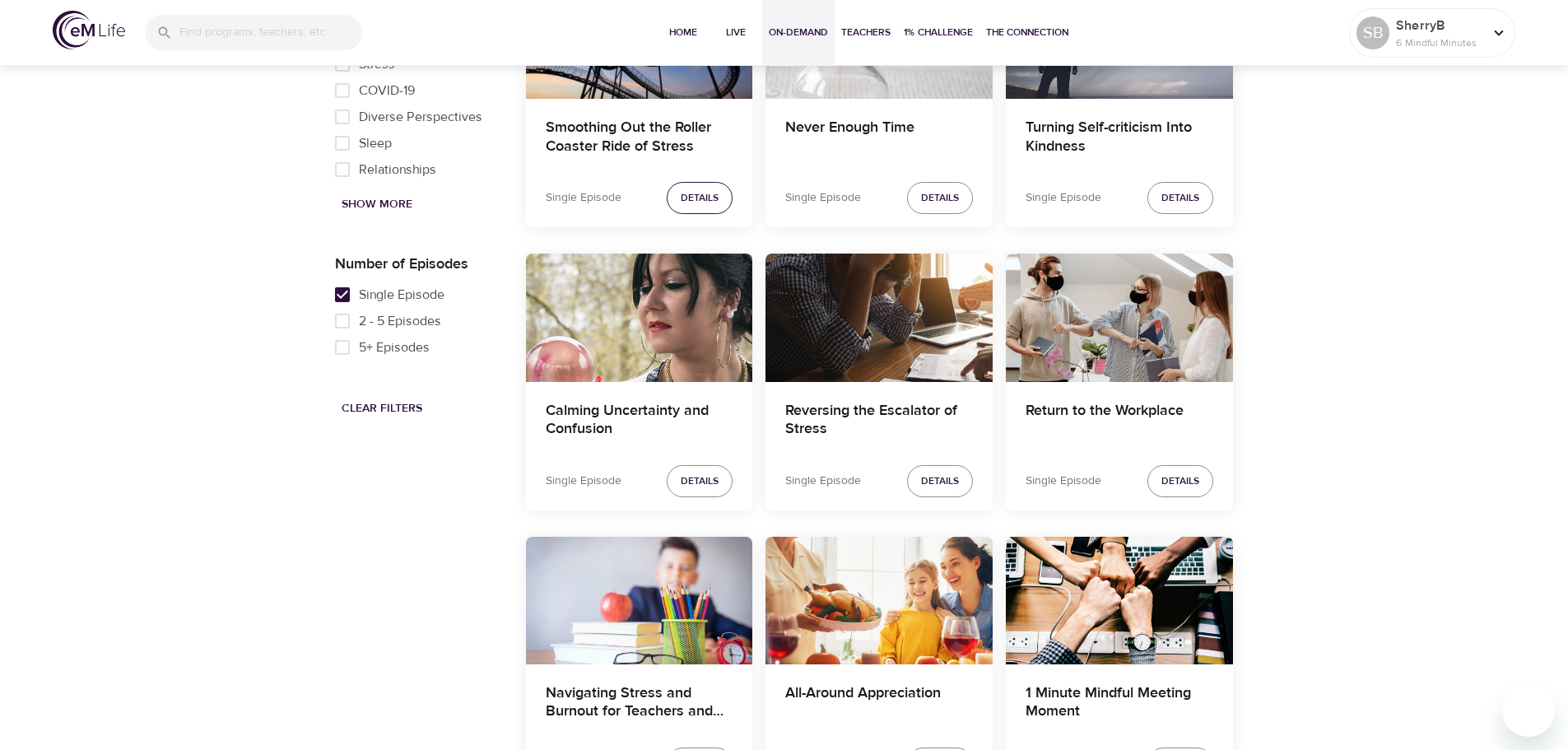
click at [704, 195] on span "Details" at bounding box center [699, 198] width 38 height 17
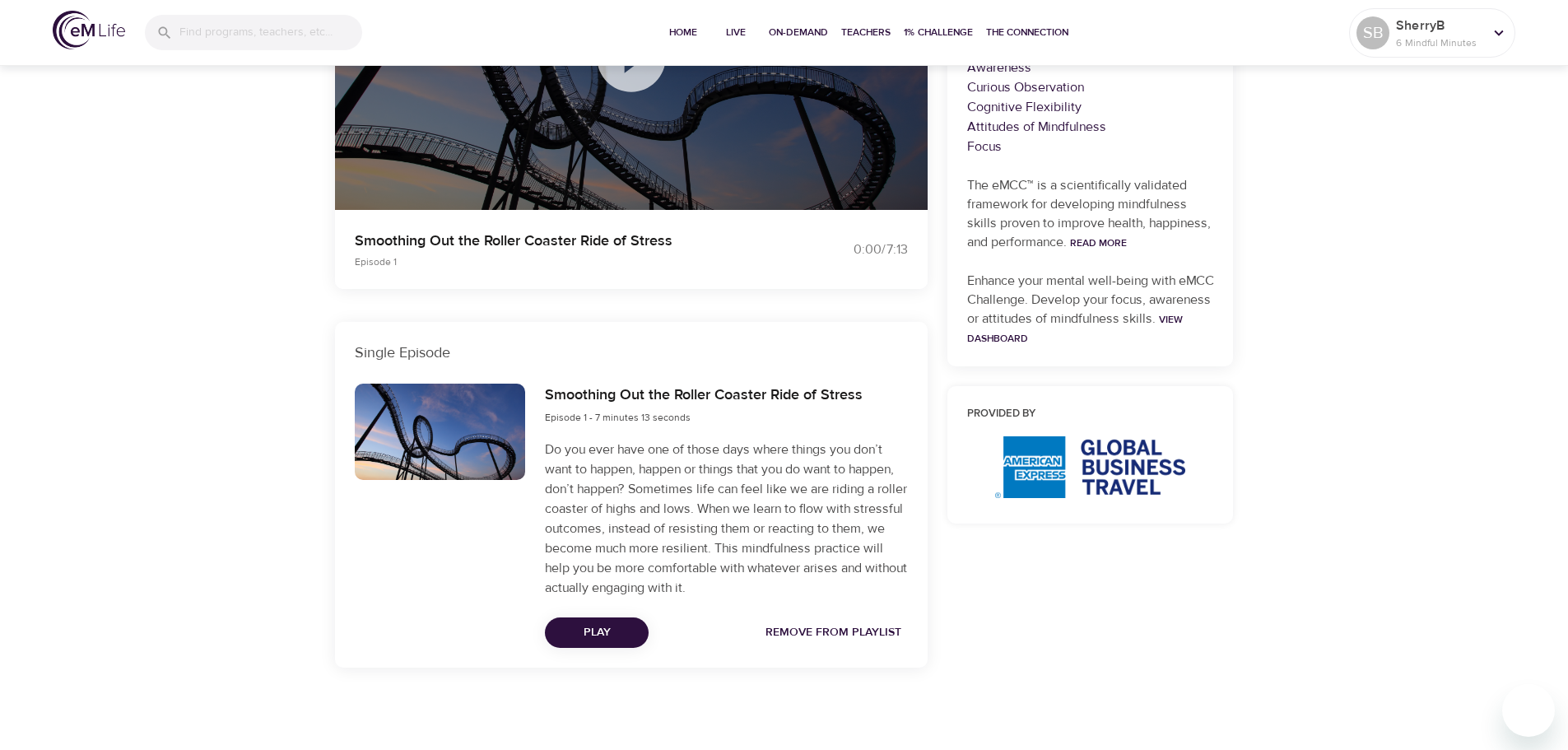
scroll to position [376, 0]
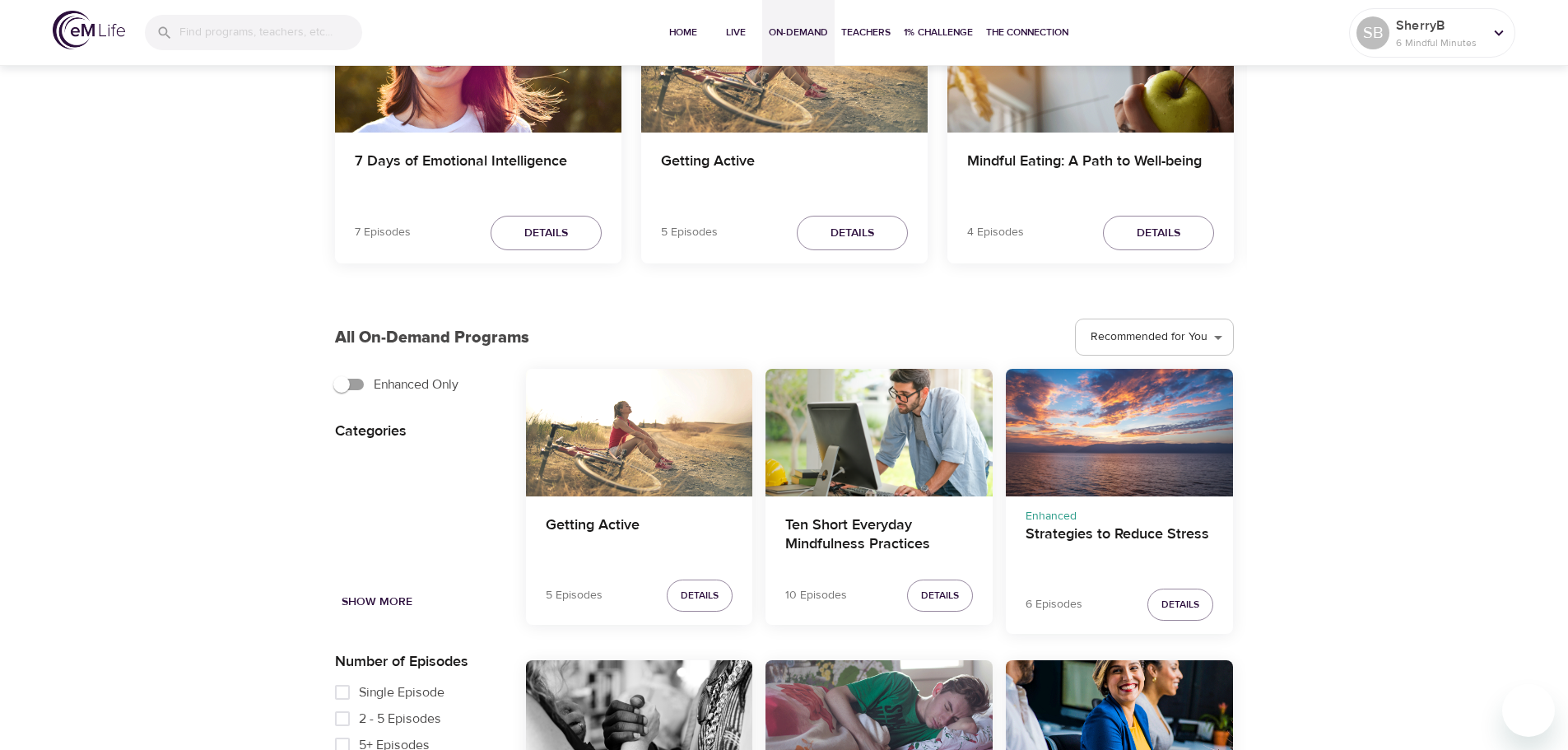
scroll to position [623, 0]
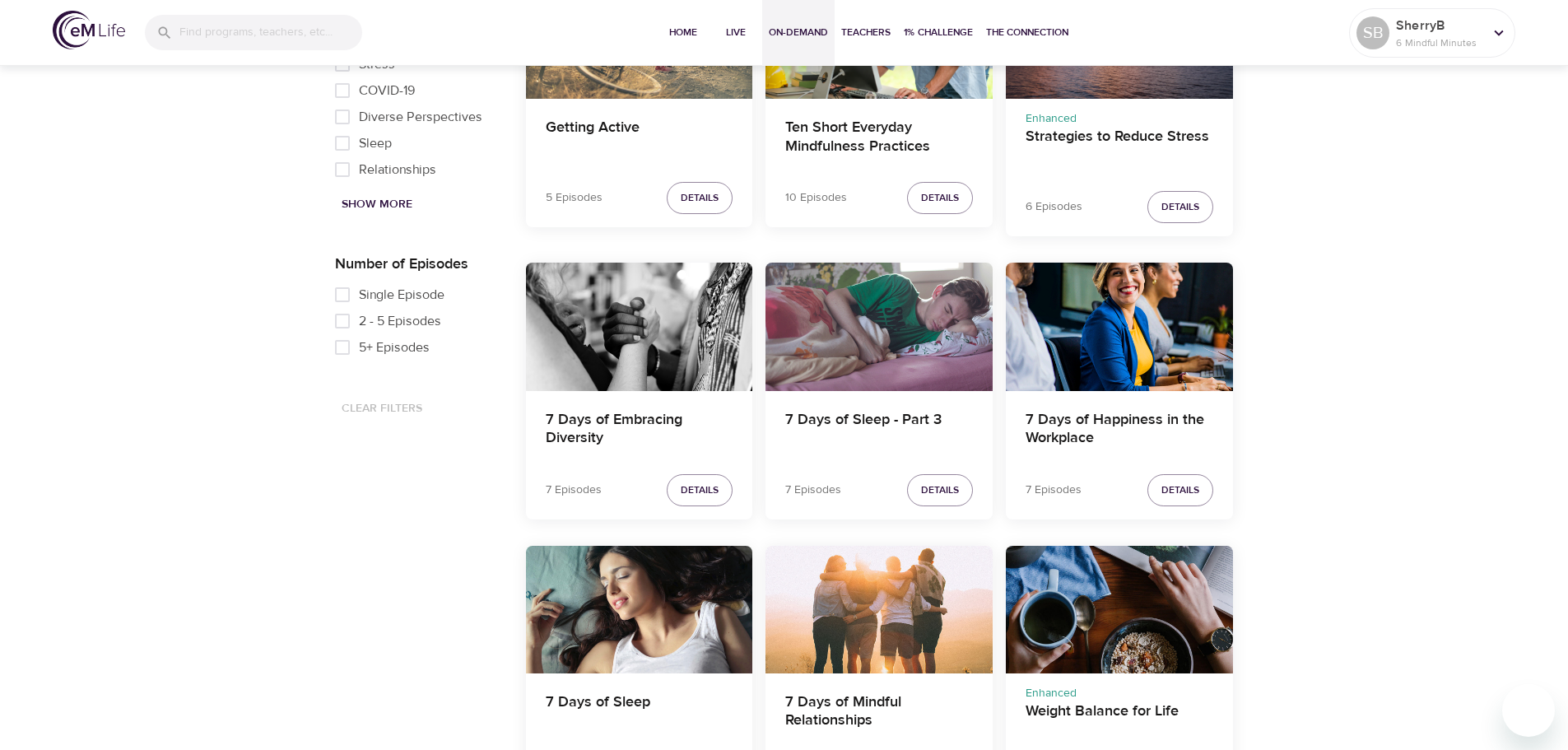
click at [348, 293] on input "Single Episode" at bounding box center [342, 295] width 33 height 26
checkbox input "true"
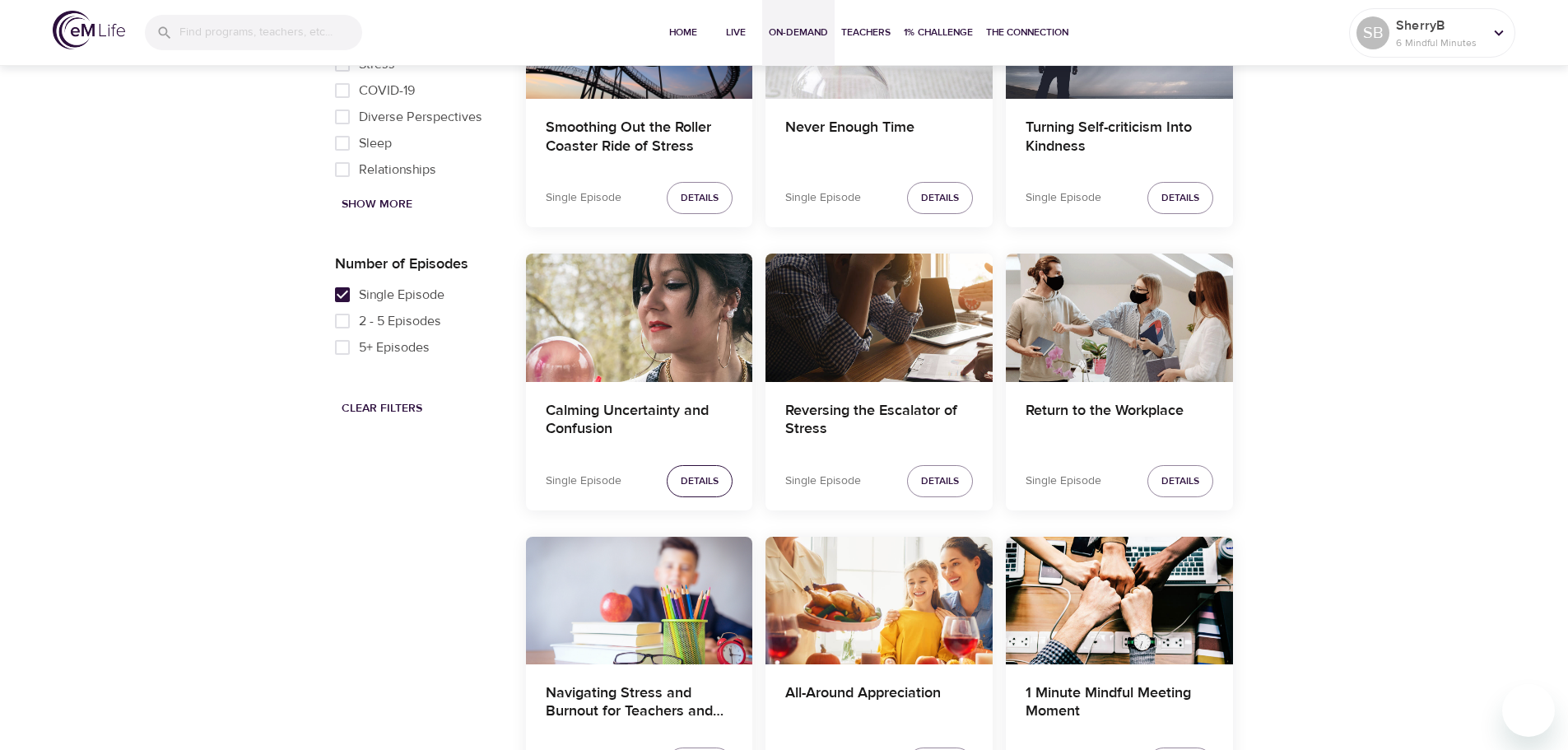
click at [702, 476] on span "Details" at bounding box center [699, 481] width 38 height 17
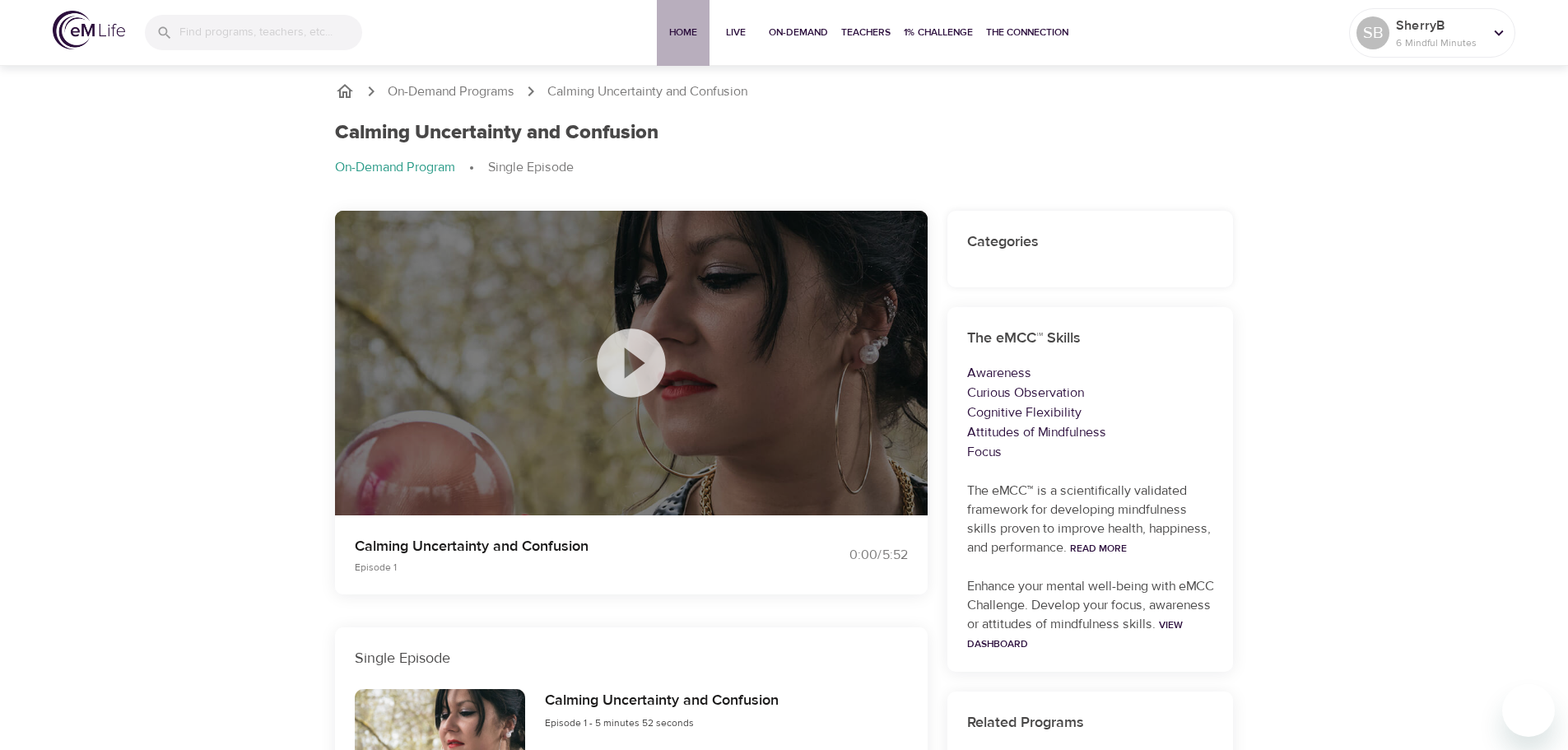
click at [691, 31] on span "Home" at bounding box center [683, 32] width 40 height 17
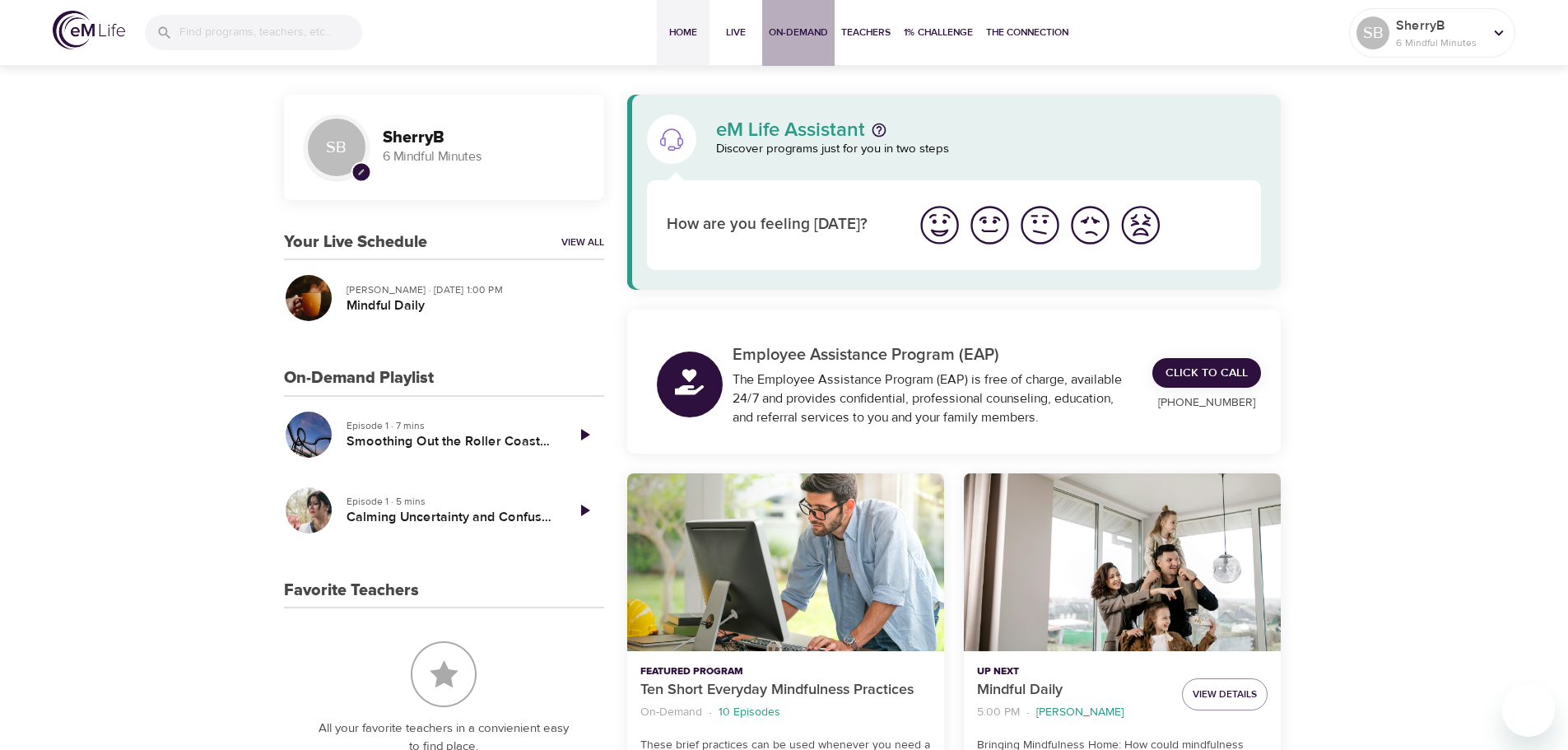
click at [792, 32] on span "On-Demand" at bounding box center [798, 32] width 59 height 17
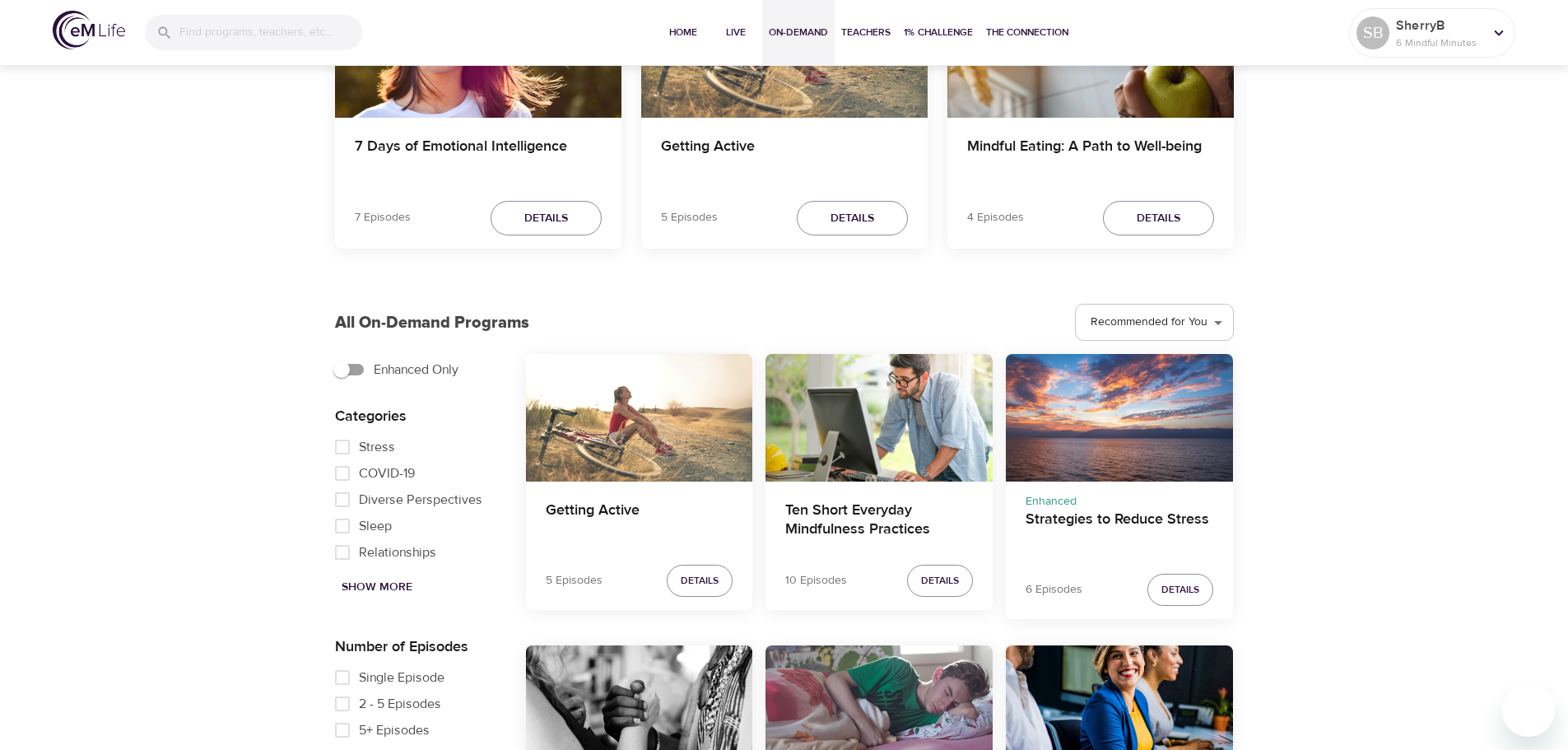
scroll to position [247, 0]
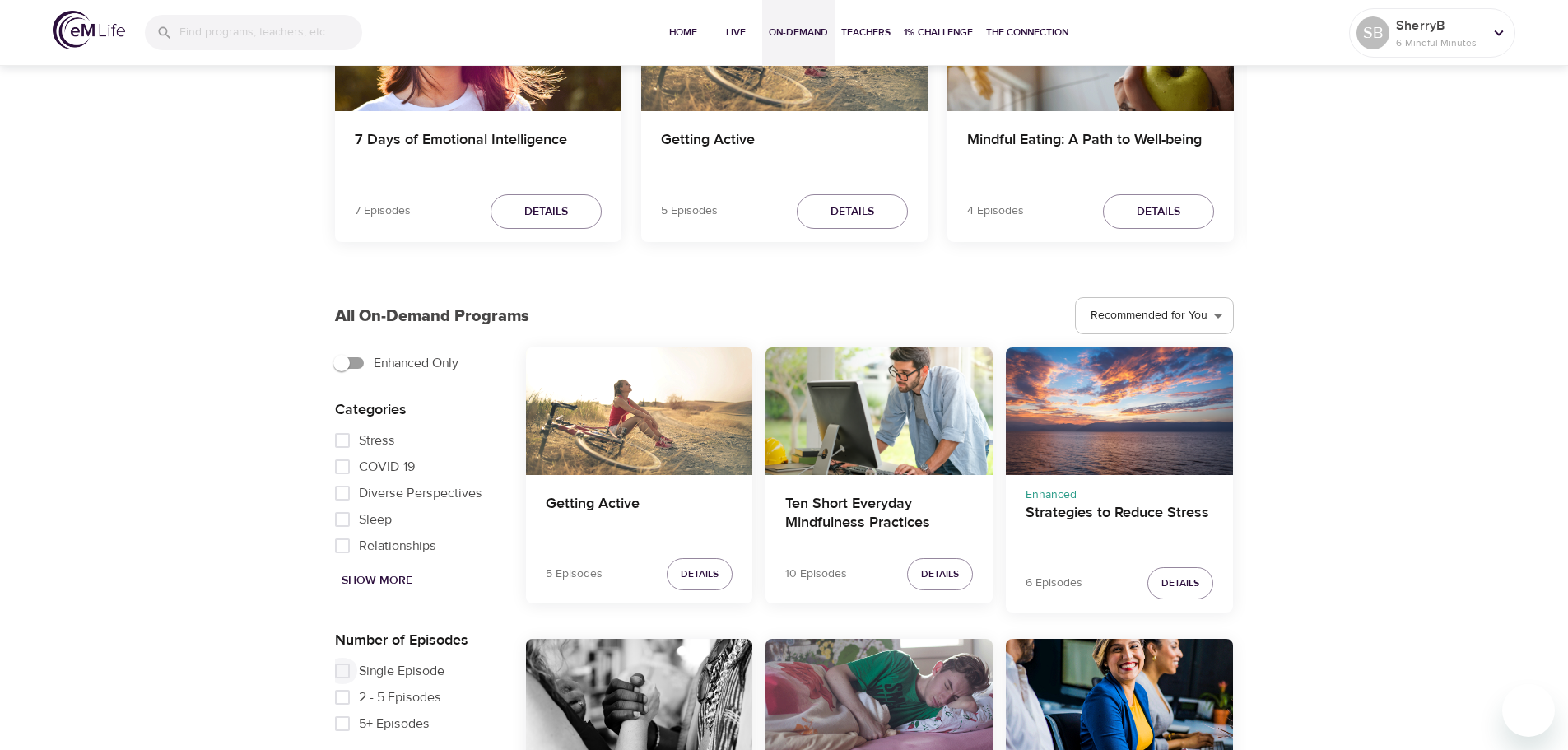
drag, startPoint x: 351, startPoint y: 667, endPoint x: 798, endPoint y: 491, distance: 480.4
click at [351, 668] on input "Single Episode" at bounding box center [342, 671] width 33 height 26
checkbox input "true"
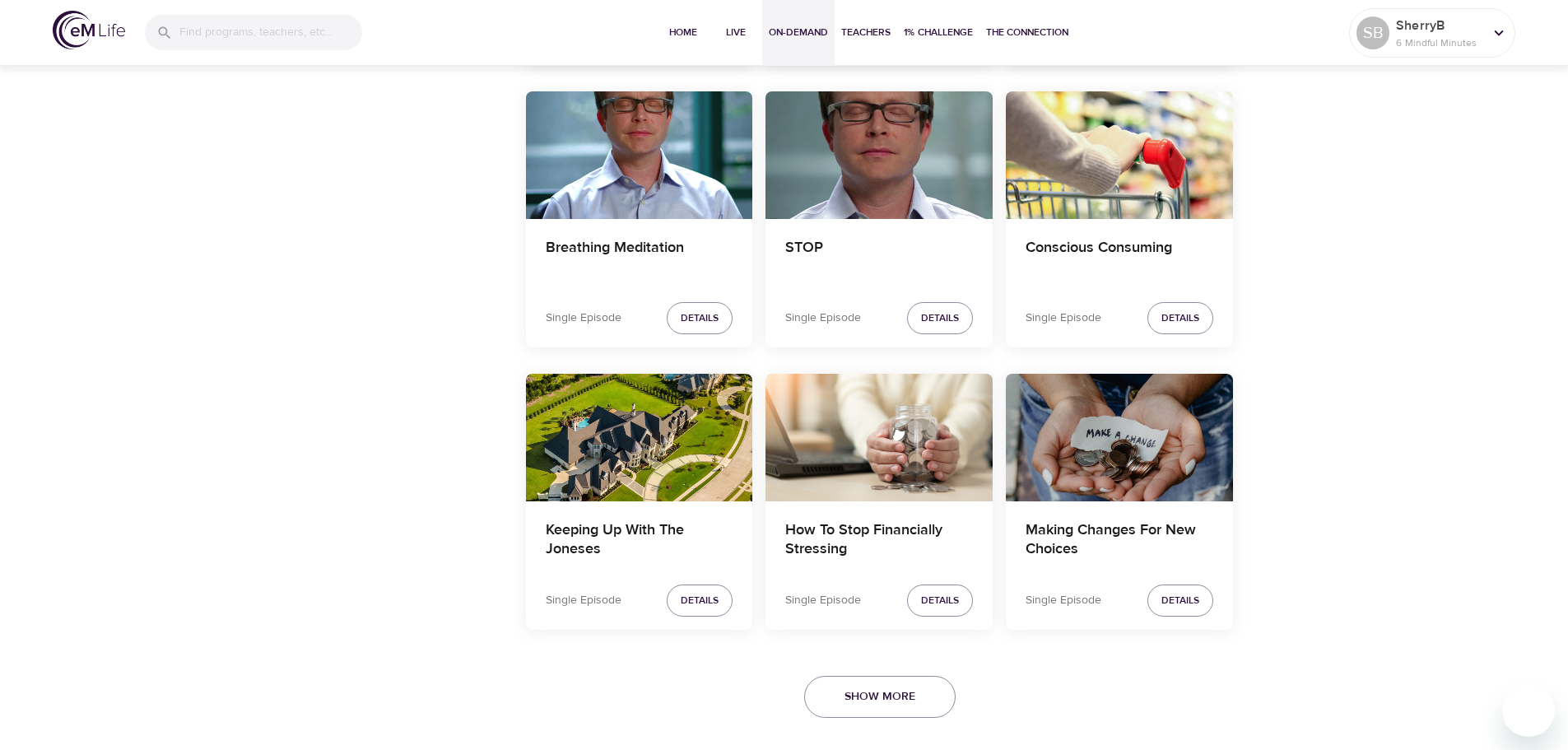
scroll to position [2777, 0]
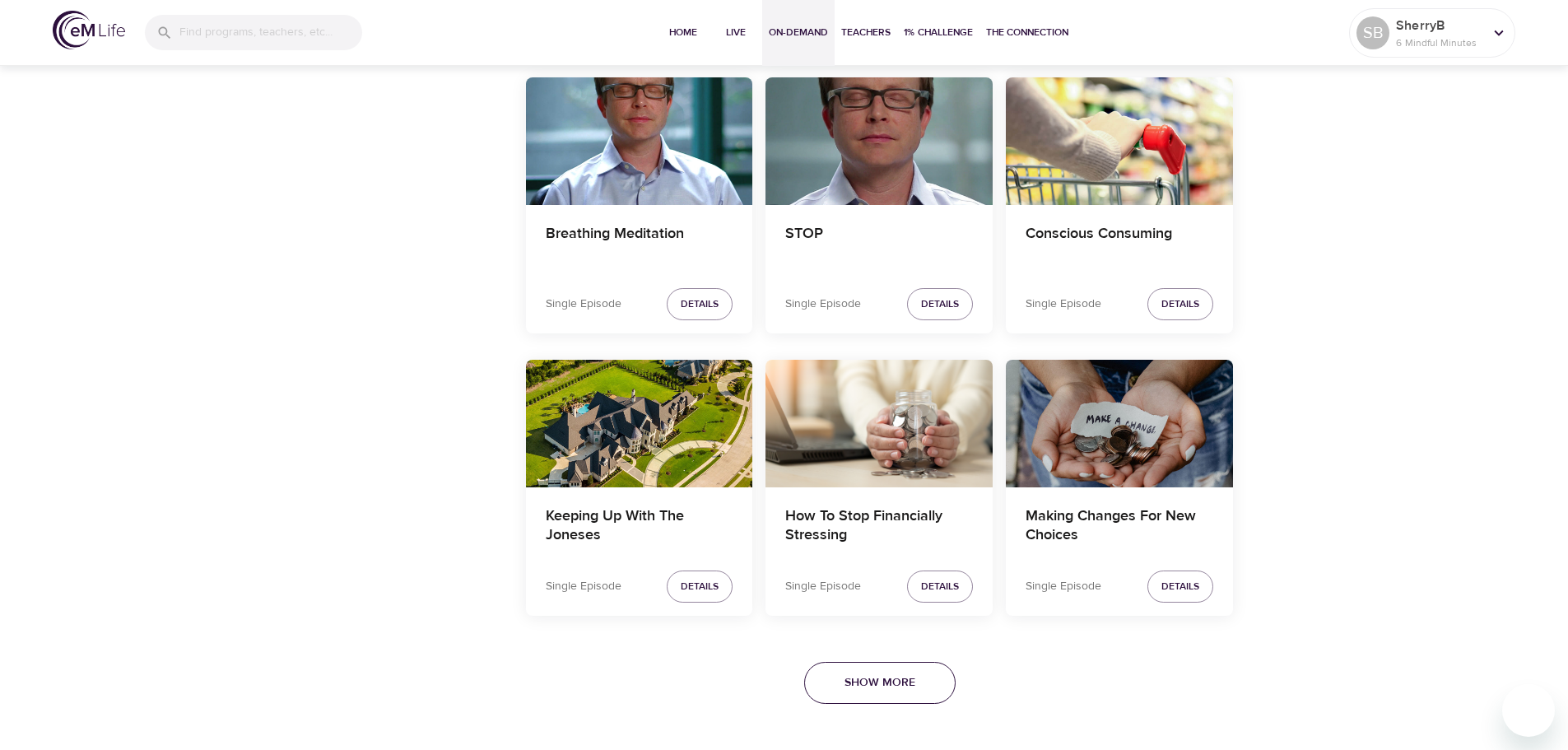
click at [898, 690] on span "Show More" at bounding box center [880, 683] width 71 height 21
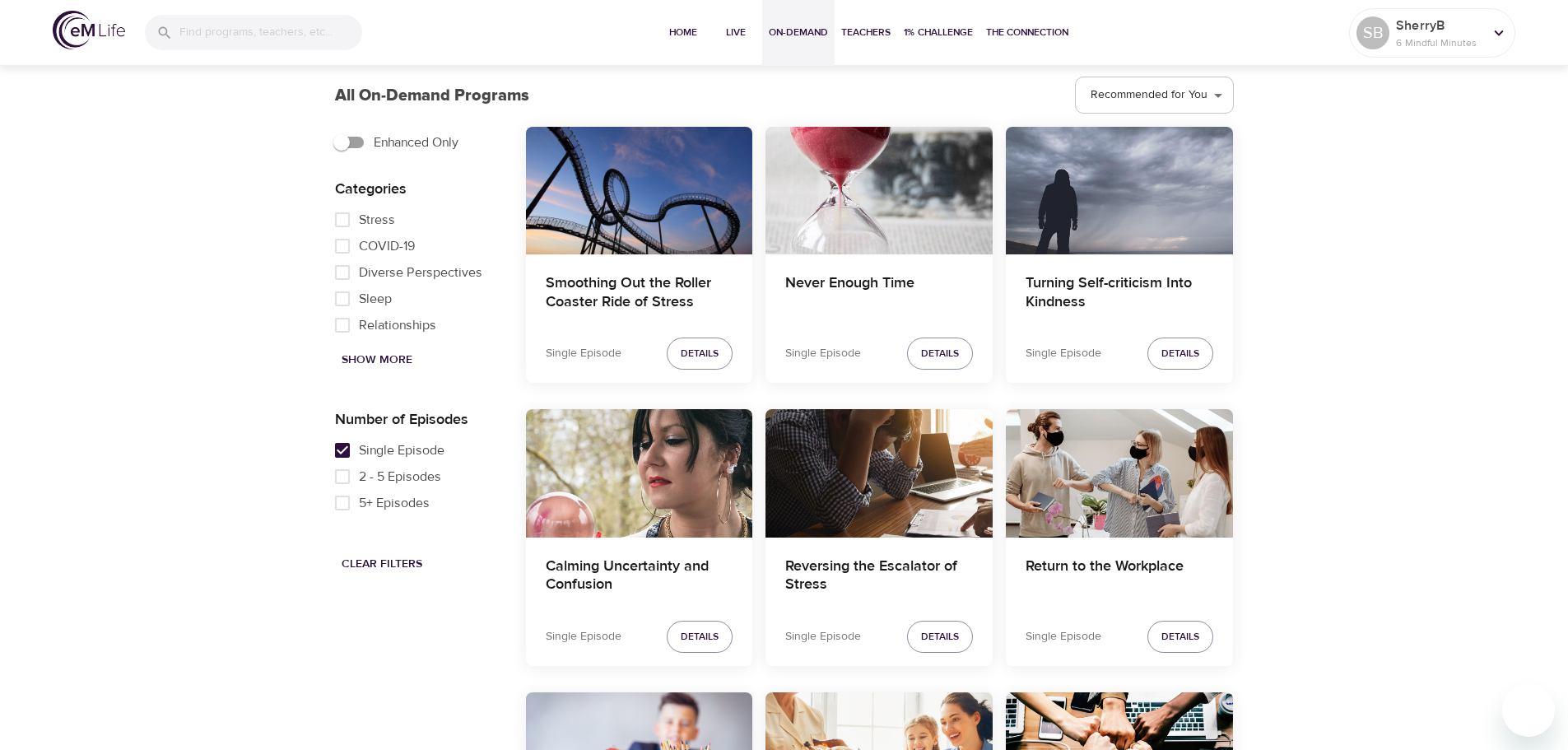
scroll to position [308, 0]
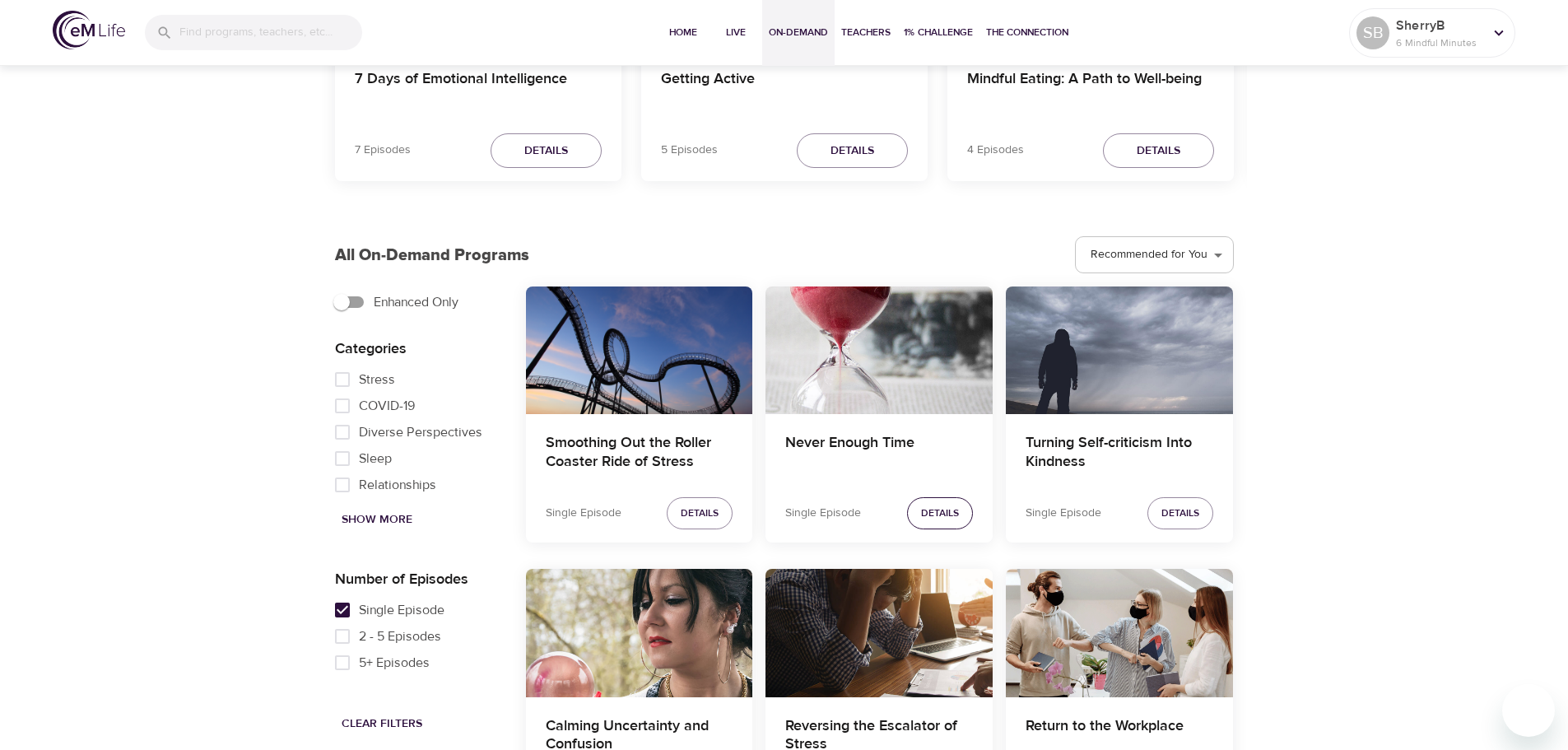
click at [930, 517] on span "Details" at bounding box center [940, 513] width 38 height 17
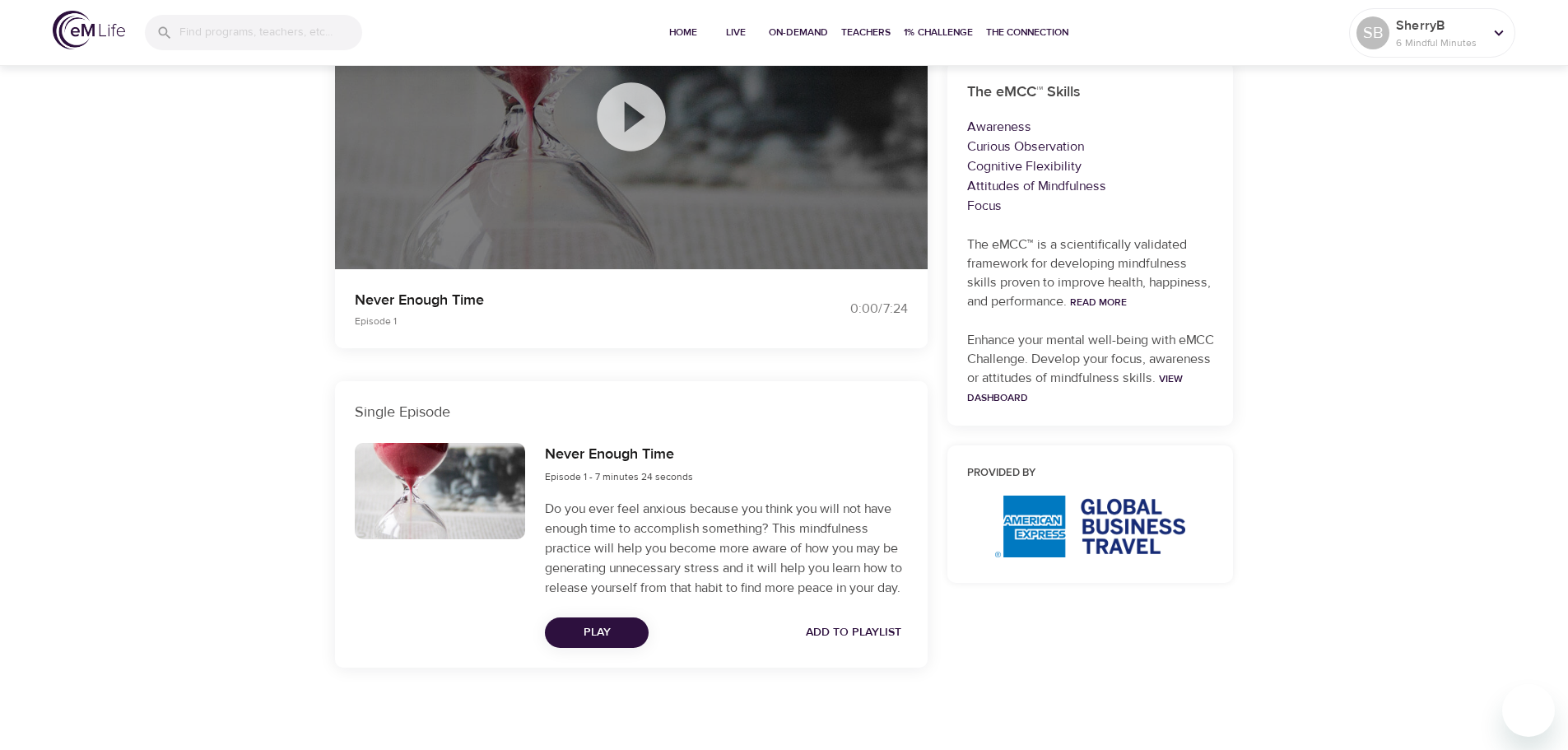
scroll to position [308, 0]
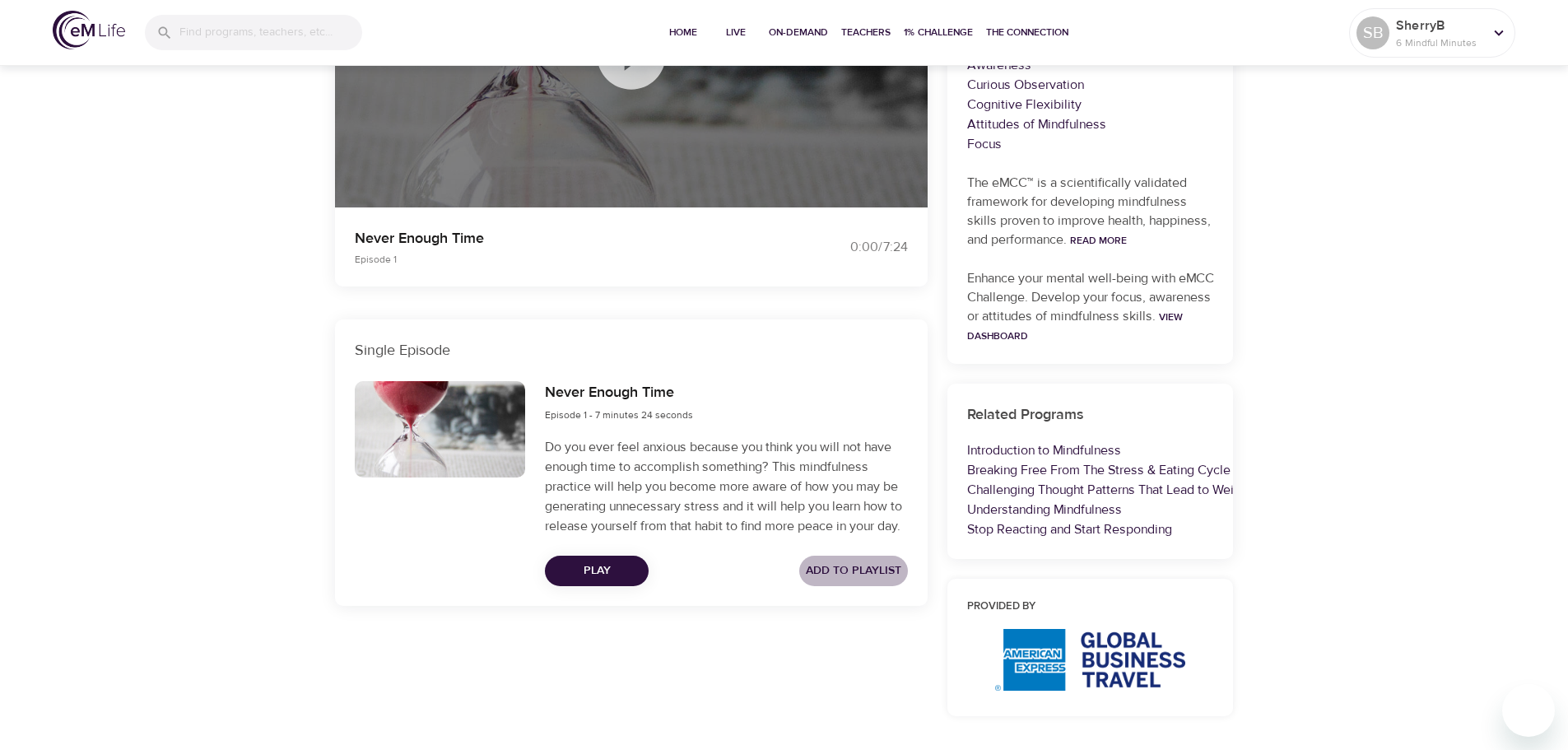
click at [880, 564] on span "Add to Playlist" at bounding box center [853, 571] width 95 height 21
click at [591, 571] on span "Play" at bounding box center [597, 571] width 77 height 21
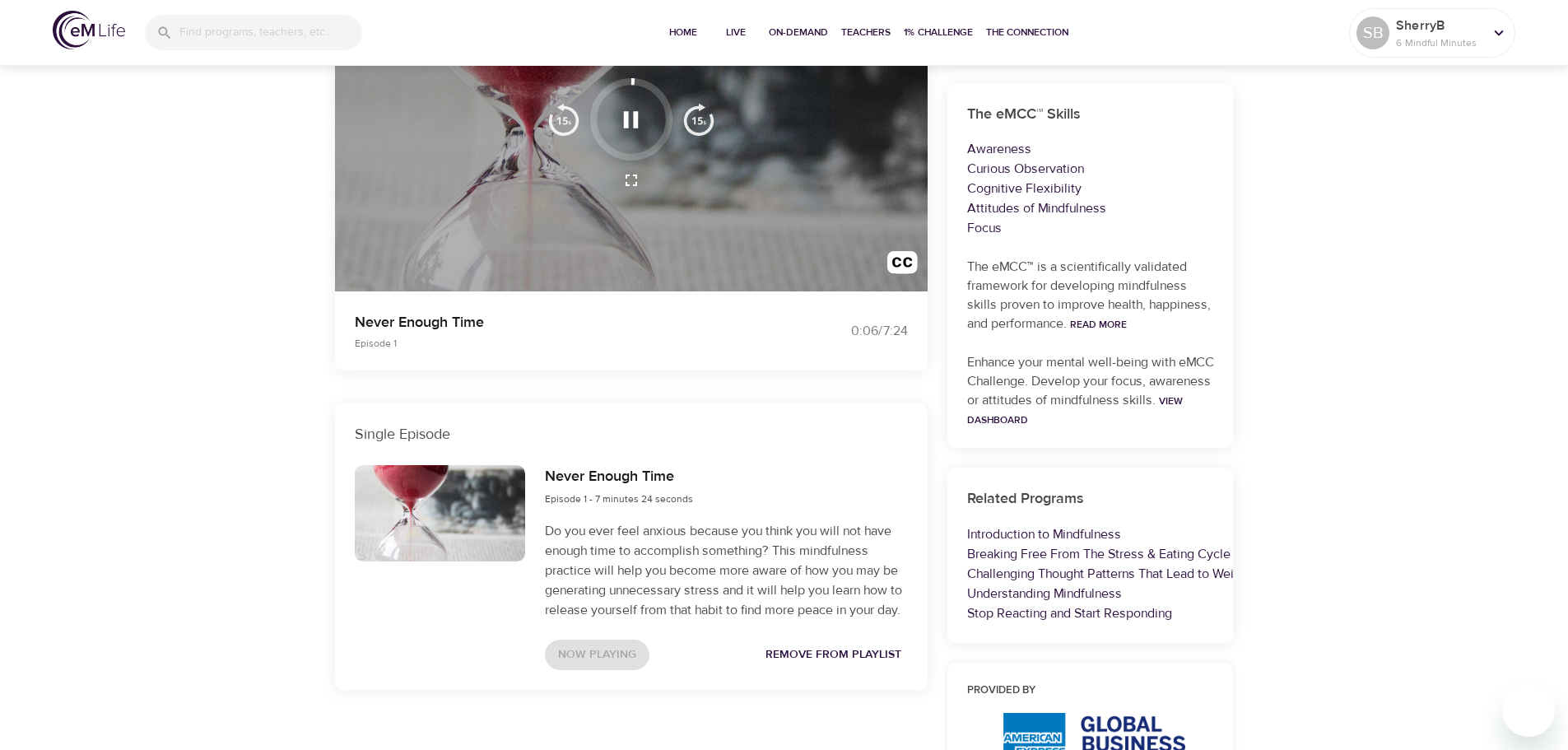
scroll to position [0, 0]
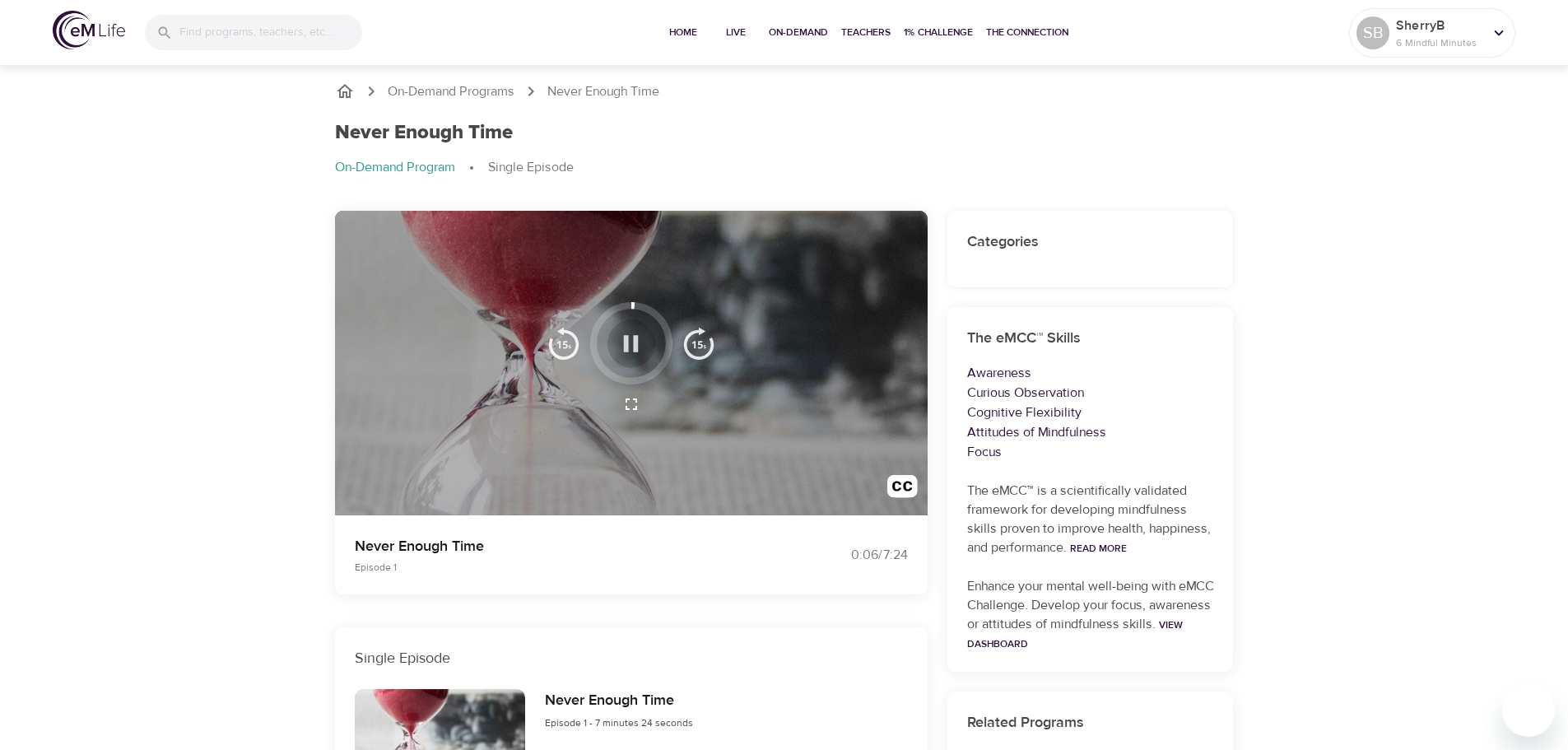
click at [640, 340] on icon "button" at bounding box center [631, 343] width 29 height 29
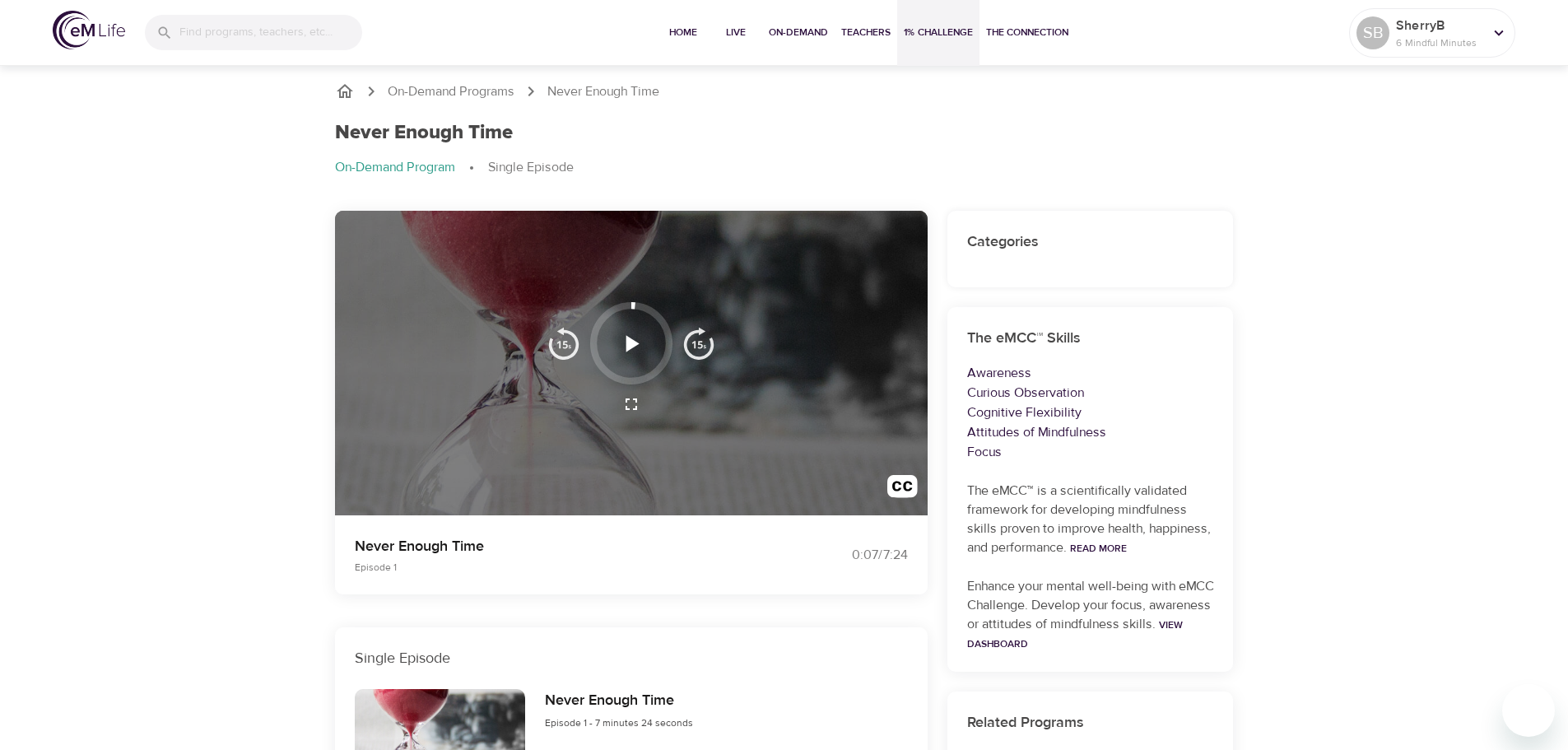
click at [924, 36] on span "1% Challenge" at bounding box center [938, 32] width 69 height 17
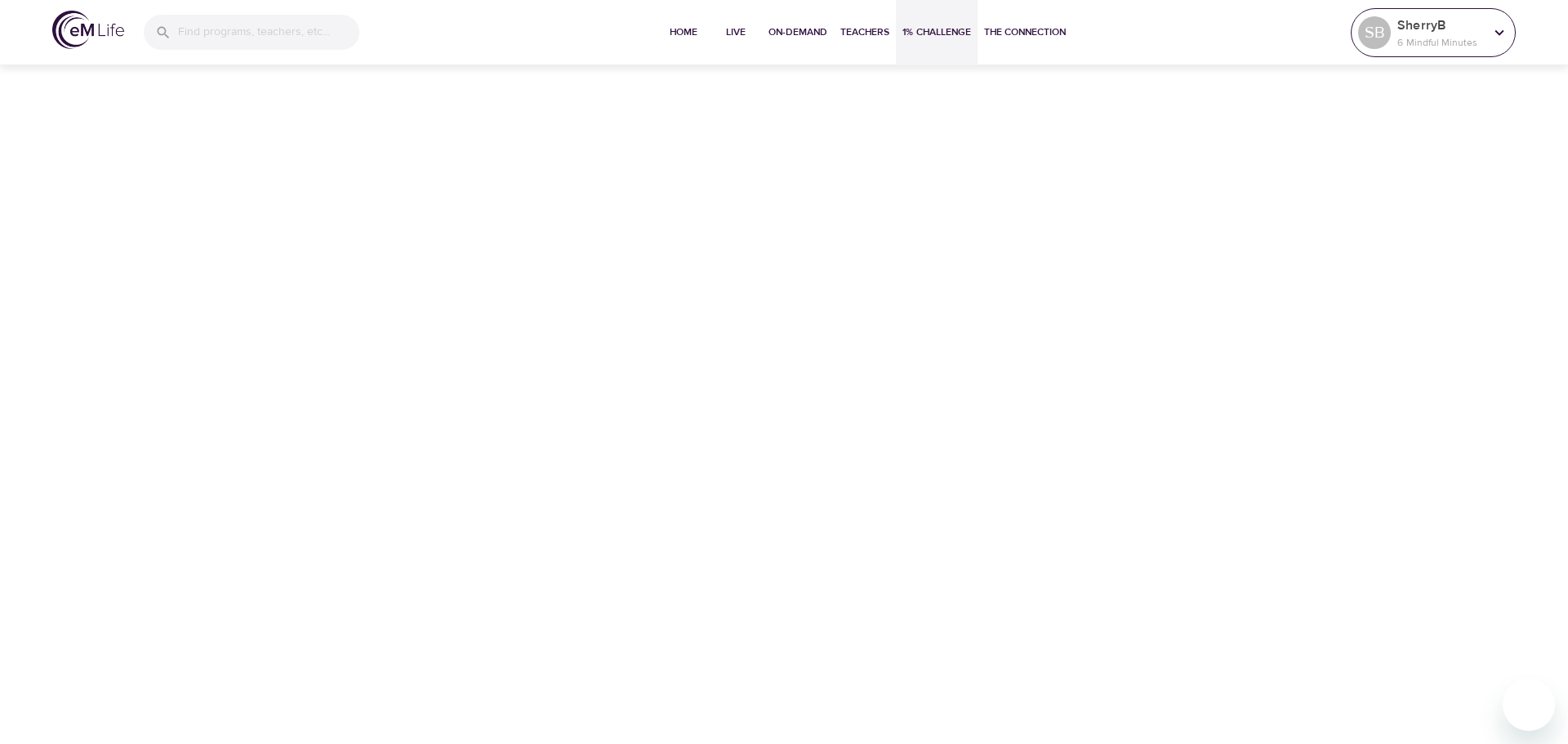
click at [1502, 29] on icon at bounding box center [1498, 32] width 18 height 18
